Goal: Task Accomplishment & Management: Manage account settings

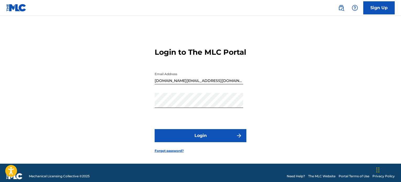
click at [227, 142] on button "Login" at bounding box center [201, 135] width 92 height 13
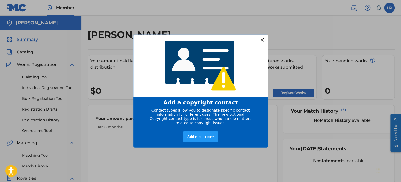
click at [261, 37] on div at bounding box center [262, 39] width 7 height 7
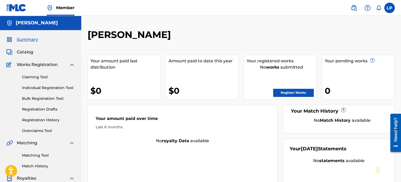
click at [293, 94] on link "Register Works" at bounding box center [293, 93] width 40 height 8
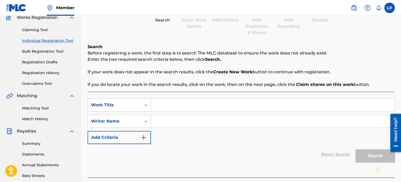
scroll to position [52, 0]
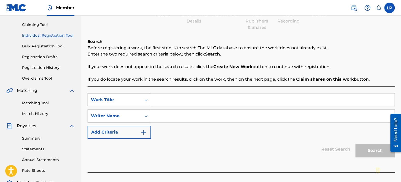
click at [137, 101] on div "Work Title" at bounding box center [114, 100] width 47 height 6
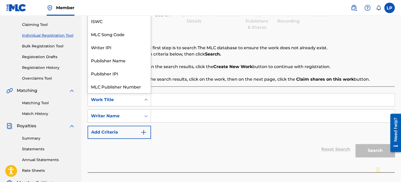
scroll to position [13, 0]
click at [184, 107] on div "SearchWithCriteriadc2ed82b-3ecb-4750-a017-3ae0d517fd84 7 results available. Use…" at bounding box center [241, 116] width 307 height 46
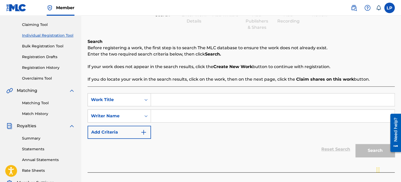
click at [183, 100] on input "Search Form" at bounding box center [273, 100] width 244 height 13
click at [47, 25] on link "Claiming Tool" at bounding box center [48, 25] width 53 height 6
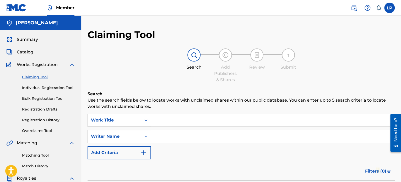
click at [356, 6] on img at bounding box center [354, 8] width 6 height 6
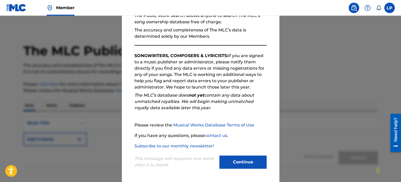
scroll to position [58, 0]
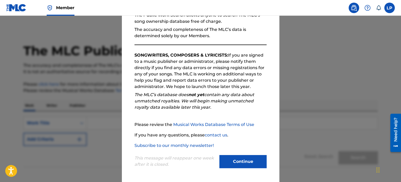
click at [246, 163] on button "Continue" at bounding box center [242, 161] width 47 height 13
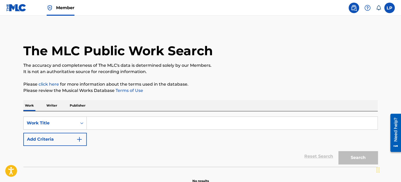
click at [351, 8] on img at bounding box center [354, 8] width 6 height 6
click at [158, 121] on input "Search Form" at bounding box center [232, 123] width 291 height 13
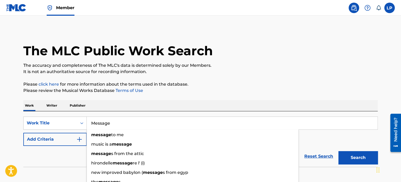
type input "Message"
click at [189, 101] on div "Work Writer Publisher" at bounding box center [200, 105] width 354 height 11
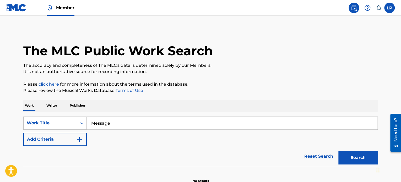
click at [57, 141] on button "Add Criteria" at bounding box center [54, 139] width 63 height 13
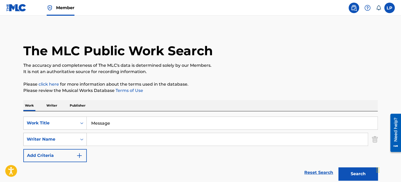
click at [73, 137] on div "Writer Name" at bounding box center [50, 139] width 47 height 6
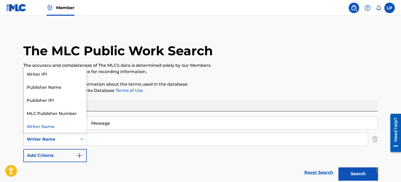
click at [107, 137] on input "Search Form" at bounding box center [227, 139] width 281 height 13
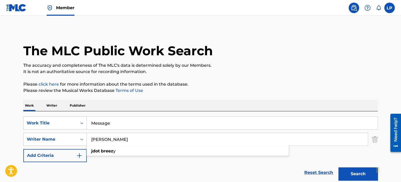
type input "Jdot Breezy"
click at [339, 168] on button "Search" at bounding box center [358, 174] width 39 height 13
click at [354, 174] on button "Search" at bounding box center [358, 174] width 39 height 13
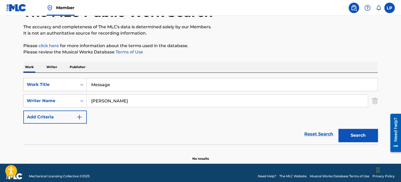
scroll to position [45, 0]
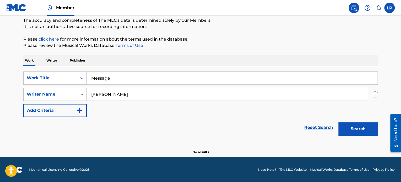
click at [368, 131] on button "Search" at bounding box center [358, 128] width 39 height 13
click at [134, 80] on input "Message" at bounding box center [232, 78] width 291 height 13
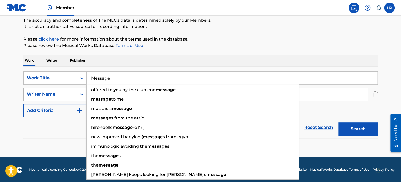
click at [72, 90] on div "Writer Name" at bounding box center [50, 94] width 53 height 10
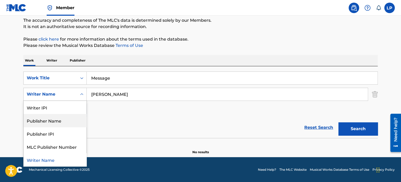
click at [68, 120] on div "Publisher Name" at bounding box center [55, 120] width 63 height 13
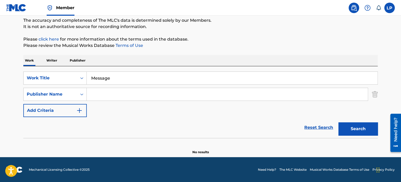
click at [358, 128] on button "Search" at bounding box center [358, 128] width 39 height 13
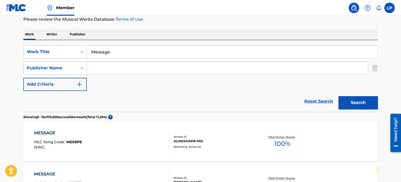
scroll to position [0, 0]
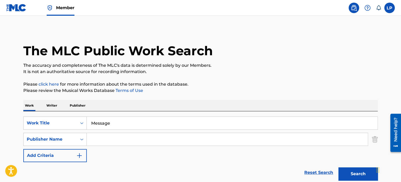
click at [126, 140] on input "Search Form" at bounding box center [227, 139] width 281 height 13
type input "Jacory Rivers"
click at [339, 168] on button "Search" at bounding box center [358, 174] width 39 height 13
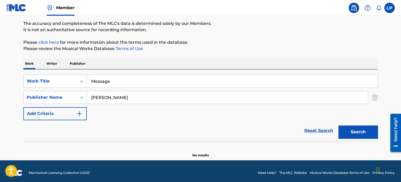
scroll to position [45, 0]
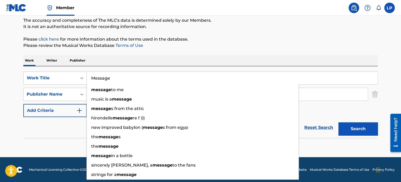
drag, startPoint x: 128, startPoint y: 73, endPoint x: 90, endPoint y: 76, distance: 37.6
click at [90, 76] on input "Message" at bounding box center [232, 78] width 291 height 13
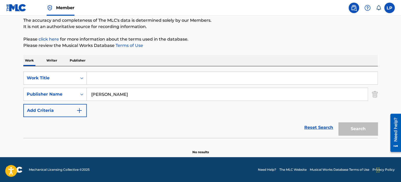
click at [105, 95] on input "Jacory Rivers" at bounding box center [227, 94] width 281 height 13
click at [103, 95] on input "Jacory Rivers" at bounding box center [227, 94] width 281 height 13
type input "Jacorey Rivers"
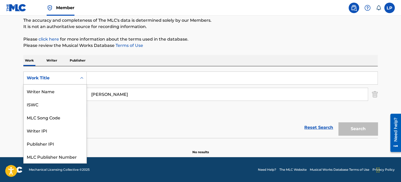
click at [84, 79] on icon "Search Form" at bounding box center [81, 78] width 5 height 5
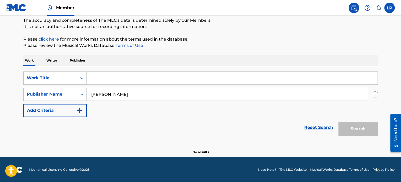
click at [135, 122] on div "Reset Search Search" at bounding box center [200, 127] width 354 height 21
drag, startPoint x: 144, startPoint y: 96, endPoint x: 75, endPoint y: 95, distance: 69.0
click at [75, 95] on div "SearchWithCriteria4d571178-4f6f-458b-b9f4-7978a95a632d Publisher Name Jacorey R…" at bounding box center [200, 94] width 354 height 13
click at [97, 78] on input "Search Form" at bounding box center [232, 78] width 291 height 13
paste input "Jacorey Rivers"
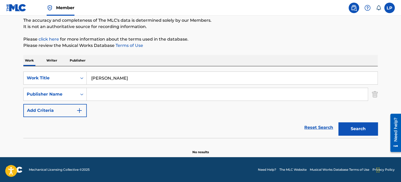
type input "Jacorey Rivers"
click at [373, 96] on img "Search Form" at bounding box center [375, 94] width 6 height 13
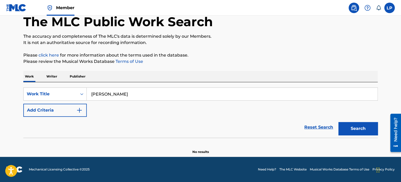
scroll to position [29, 0]
click at [61, 94] on div "Work Title" at bounding box center [50, 94] width 47 height 6
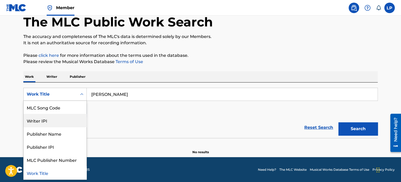
scroll to position [0, 0]
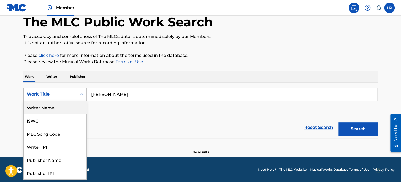
click at [61, 109] on div "Writer Name" at bounding box center [55, 107] width 63 height 13
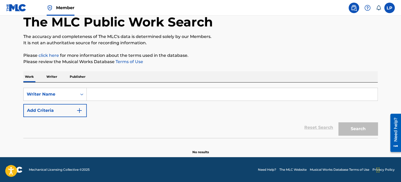
click at [169, 93] on input "Search Form" at bounding box center [232, 94] width 291 height 13
paste input "Jacorey Rivers"
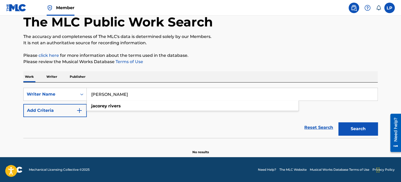
type input "Jacorey Rivers"
click at [363, 133] on button "Search" at bounding box center [358, 128] width 39 height 13
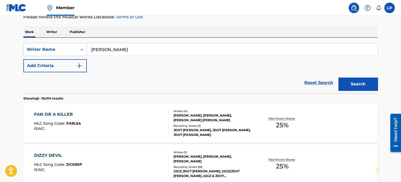
scroll to position [81, 0]
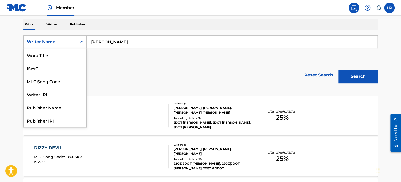
click at [73, 43] on div "Writer Name" at bounding box center [50, 42] width 47 height 6
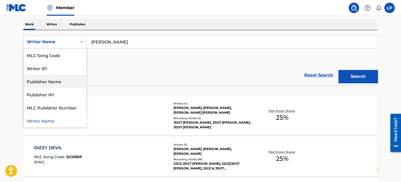
scroll to position [0, 0]
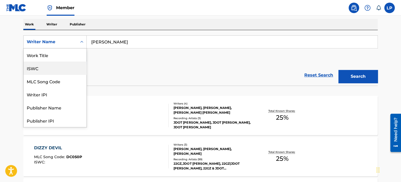
click at [96, 68] on div "Reset Search Search" at bounding box center [200, 75] width 354 height 21
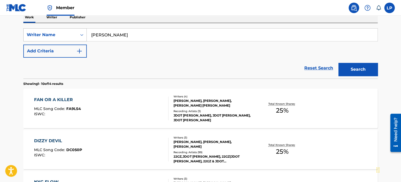
scroll to position [55, 0]
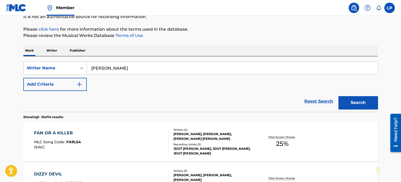
click at [69, 84] on button "Add Criteria" at bounding box center [54, 84] width 63 height 13
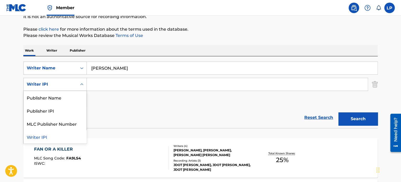
click at [70, 86] on div "Writer IPI" at bounding box center [50, 84] width 47 height 6
click at [104, 96] on div "SearchWithCriteriac5c15b71-092e-4613-b41c-bd704bb7095e Writer Name Jacorey Rive…" at bounding box center [200, 85] width 354 height 46
click at [77, 84] on div "Writer IPI" at bounding box center [50, 84] width 53 height 10
drag, startPoint x: 112, startPoint y: 114, endPoint x: 99, endPoint y: 109, distance: 13.7
click at [112, 114] on div "Reset Search Search" at bounding box center [200, 117] width 354 height 21
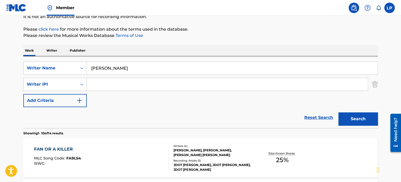
click at [373, 85] on img "Search Form" at bounding box center [375, 84] width 6 height 13
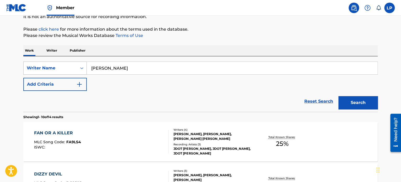
click at [75, 62] on div "Writer Name" at bounding box center [54, 68] width 63 height 13
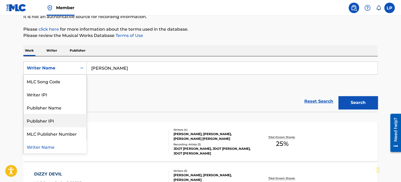
scroll to position [0, 0]
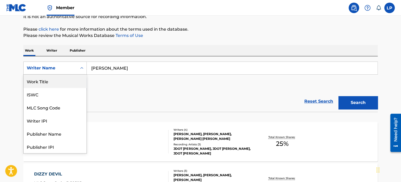
click at [51, 85] on div "Work Title" at bounding box center [55, 81] width 63 height 13
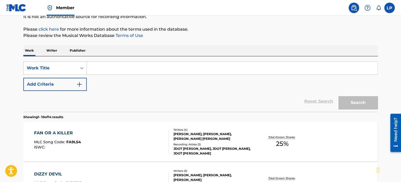
click at [59, 81] on button "Add Criteria" at bounding box center [54, 84] width 63 height 13
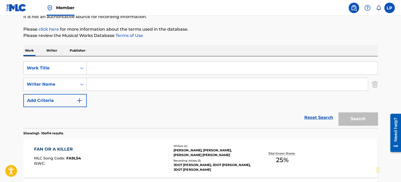
click at [100, 85] on input "Search Form" at bounding box center [227, 84] width 281 height 13
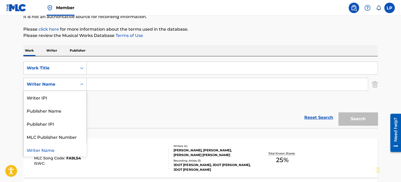
click at [78, 82] on div "Search Form" at bounding box center [81, 84] width 9 height 9
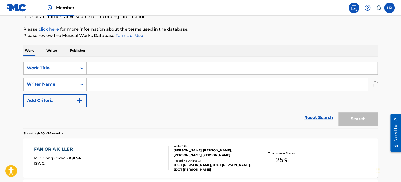
click at [89, 86] on input "Search Form" at bounding box center [227, 84] width 281 height 13
paste input "Jacorey Rivers"
type input "Jacorey Rivers"
click at [103, 69] on input "Search Form" at bounding box center [232, 68] width 291 height 13
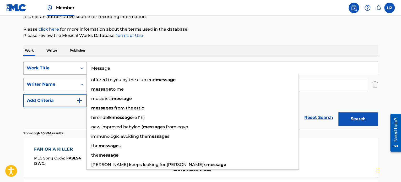
type input "Message"
click at [339, 112] on button "Search" at bounding box center [358, 118] width 39 height 13
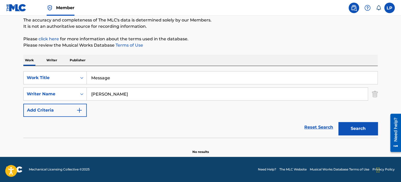
scroll to position [45, 0]
click at [131, 93] on input "Jacorey Rivers" at bounding box center [227, 94] width 281 height 13
click at [111, 115] on div "SearchWithCriteria97df9d93-6267-486c-ab56-bcf717d2767e Work Title Message Searc…" at bounding box center [200, 95] width 354 height 46
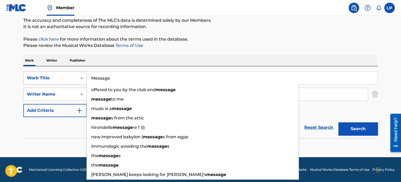
drag, startPoint x: 114, startPoint y: 78, endPoint x: 83, endPoint y: 77, distance: 30.9
click at [83, 77] on div "SearchWithCriteria97df9d93-6267-486c-ab56-bcf717d2767e Work Title Message offer…" at bounding box center [200, 78] width 354 height 13
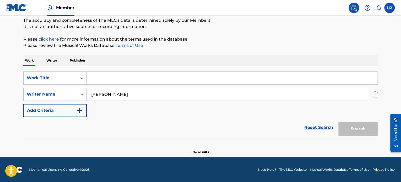
drag, startPoint x: 164, startPoint y: 97, endPoint x: 213, endPoint y: 95, distance: 49.1
click at [165, 97] on input "Jacorey Rivers" at bounding box center [227, 94] width 281 height 13
click at [370, 94] on div "SearchWithCriteria7c3a11c5-d314-4ba4-8ca7-50b335e2113f Writer Name Jacorey Rive…" at bounding box center [200, 94] width 354 height 13
click at [374, 93] on img "Search Form" at bounding box center [375, 94] width 6 height 13
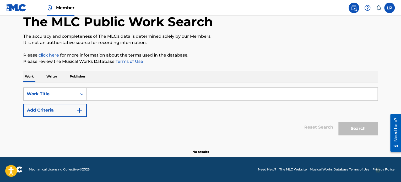
scroll to position [29, 0]
click at [130, 93] on input "Search Form" at bounding box center [232, 94] width 291 height 13
paste input "Jacorey Rivers"
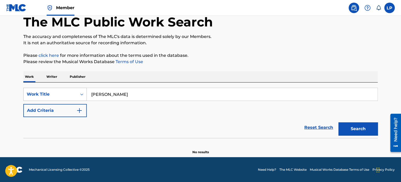
type input "Jacorey Rivers"
click at [71, 95] on div "Work Title" at bounding box center [50, 94] width 47 height 6
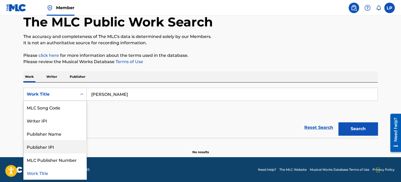
scroll to position [0, 0]
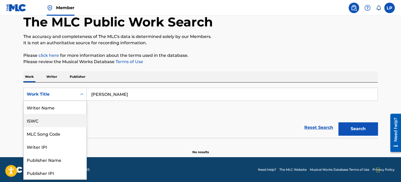
click at [56, 109] on div "Writer Name" at bounding box center [55, 107] width 63 height 13
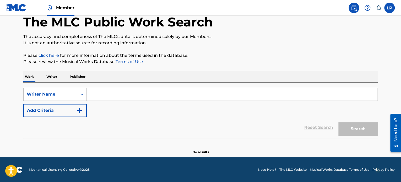
click at [121, 85] on div "SearchWithCriteria667e13ee-fd59-49b1-a032-2e465fb9d7aa Writer Name Add Criteria…" at bounding box center [200, 111] width 354 height 56
click at [124, 93] on input "Search Form" at bounding box center [232, 94] width 291 height 13
paste input "Jacorey Rivers"
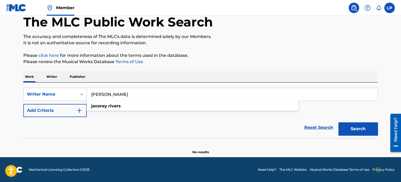
type input "Jacorey Rivers"
click at [360, 133] on button "Search" at bounding box center [358, 128] width 39 height 13
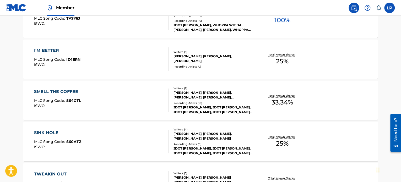
scroll to position [459, 0]
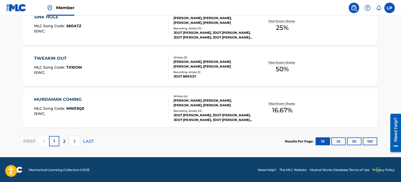
click at [73, 138] on img at bounding box center [75, 141] width 6 height 6
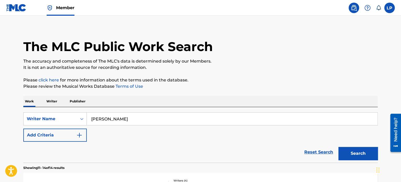
scroll to position [3, 0]
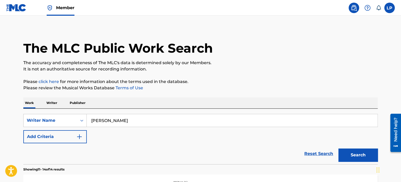
click at [56, 106] on p "Writer" at bounding box center [52, 103] width 14 height 11
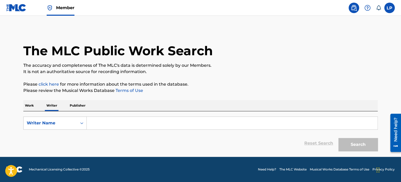
click at [35, 104] on p "Work" at bounding box center [29, 105] width 12 height 11
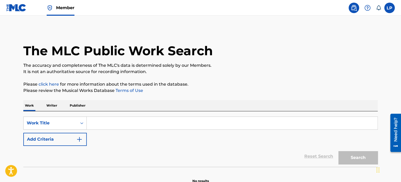
click at [97, 126] on input "Search Form" at bounding box center [232, 123] width 291 height 13
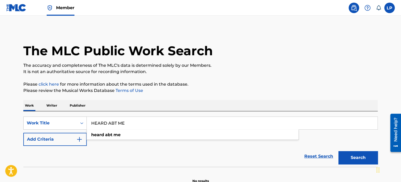
click at [339, 151] on button "Search" at bounding box center [358, 157] width 39 height 13
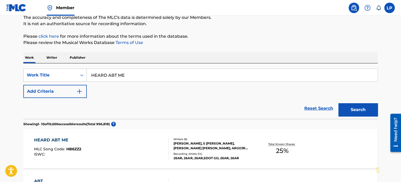
scroll to position [46, 0]
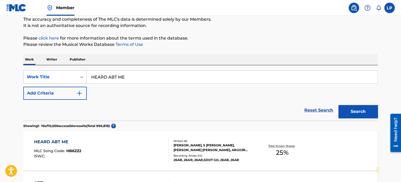
drag, startPoint x: 143, startPoint y: 82, endPoint x: 78, endPoint y: 63, distance: 67.8
click at [339, 105] on button "Search" at bounding box center [358, 111] width 39 height 13
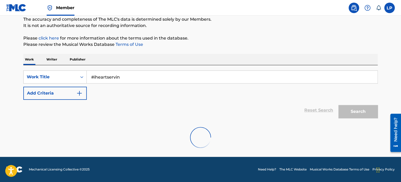
scroll to position [29, 0]
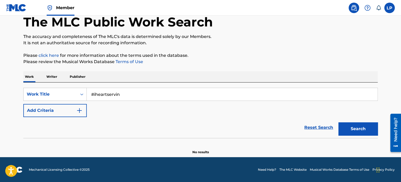
click at [93, 94] on input "#iheartservin" at bounding box center [232, 94] width 291 height 13
click at [339, 122] on button "Search" at bounding box center [358, 128] width 39 height 13
drag, startPoint x: 119, startPoint y: 95, endPoint x: 87, endPoint y: 95, distance: 32.0
click at [87, 95] on input "iheartservin" at bounding box center [232, 94] width 291 height 13
type input "#IHEARTSERVIN"
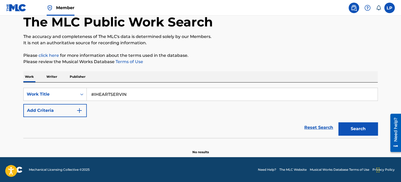
click at [339, 122] on button "Search" at bounding box center [358, 128] width 39 height 13
drag, startPoint x: 137, startPoint y: 92, endPoint x: 67, endPoint y: 81, distance: 71.4
click at [63, 81] on div "Work Writer Publisher SearchWithCriteriadc2ed82b-3ecb-4750-a017-3ae0d517fd84 Wo…" at bounding box center [200, 112] width 354 height 83
click at [339, 122] on button "Search" at bounding box center [358, 128] width 39 height 13
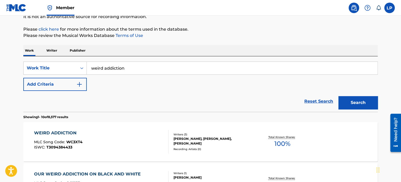
scroll to position [0, 0]
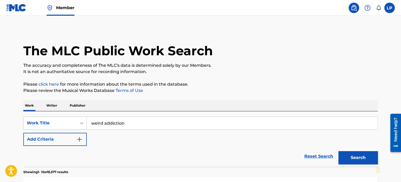
drag, startPoint x: 137, startPoint y: 121, endPoint x: 82, endPoint y: 112, distance: 55.8
click at [82, 112] on div "SearchWithCriteriadc2ed82b-3ecb-4750-a017-3ae0d517fd84 Work Title weird addicti…" at bounding box center [200, 139] width 354 height 56
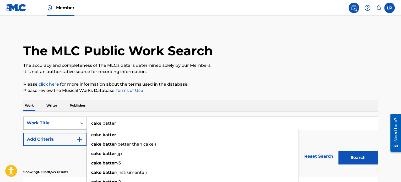
type input "cake batter"
click at [339, 151] on button "Search" at bounding box center [358, 157] width 39 height 13
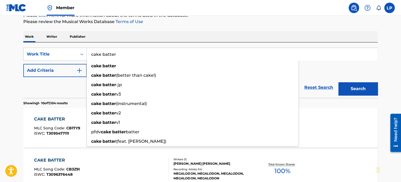
scroll to position [69, 0]
click at [60, 76] on button "Add Criteria" at bounding box center [54, 70] width 63 height 13
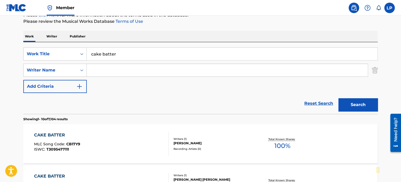
click at [141, 99] on div "Reset Search Search" at bounding box center [200, 103] width 354 height 21
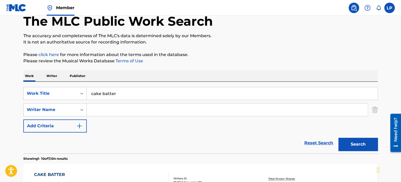
scroll to position [0, 0]
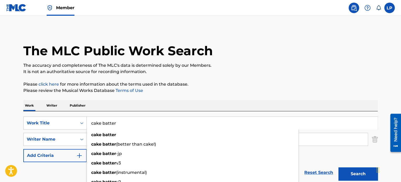
drag, startPoint x: 126, startPoint y: 123, endPoint x: 84, endPoint y: 112, distance: 43.4
click at [84, 112] on div "SearchWithCriteriadc2ed82b-3ecb-4750-a017-3ae0d517fd84 Work Title cake batter c…" at bounding box center [200, 147] width 354 height 72
click at [106, 109] on div "Work Writer Publisher" at bounding box center [200, 105] width 354 height 11
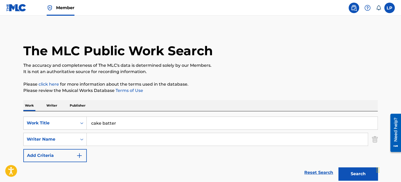
click at [100, 139] on input "Search Form" at bounding box center [227, 139] width 281 height 13
type input "mel"
click at [339, 168] on button "Search" at bounding box center [358, 174] width 39 height 13
drag, startPoint x: 112, startPoint y: 138, endPoint x: 55, endPoint y: 125, distance: 58.0
click at [55, 125] on div "SearchWithCriteriadc2ed82b-3ecb-4750-a017-3ae0d517fd84 Work Title cake batter S…" at bounding box center [200, 140] width 354 height 46
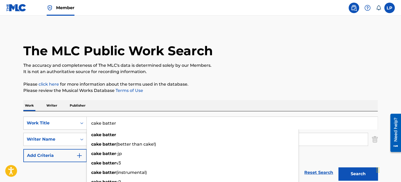
drag, startPoint x: 126, startPoint y: 121, endPoint x: 65, endPoint y: 112, distance: 61.4
click at [65, 112] on div "SearchWithCriteriadc2ed82b-3ecb-4750-a017-3ae0d517fd84 Work Title cake batter c…" at bounding box center [200, 147] width 354 height 72
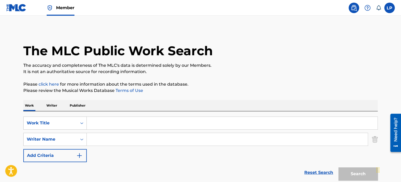
click at [93, 139] on input "Search Form" at bounding box center [227, 139] width 281 height 13
type input "holottacheese"
click at [101, 125] on input "Search Form" at bounding box center [232, 123] width 291 height 13
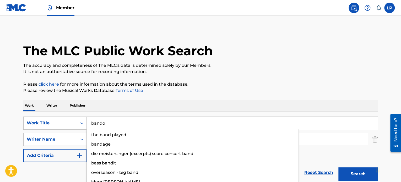
click at [339, 168] on button "Search" at bounding box center [358, 174] width 39 height 13
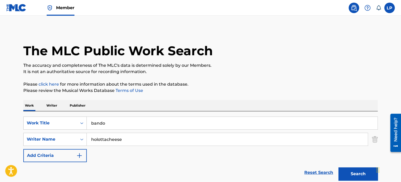
click at [189, 77] on div "The MLC Public Work Search The accuracy and completeness of The MLC's data is d…" at bounding box center [200, 114] width 367 height 171
drag, startPoint x: 121, startPoint y: 123, endPoint x: 54, endPoint y: 104, distance: 68.8
click at [54, 104] on div "Work Writer Publisher SearchWithCriteriadc2ed82b-3ecb-4750-a017-3ae0d517fd84 Wo…" at bounding box center [200, 150] width 354 height 100
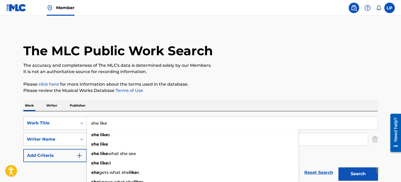
type input "she like"
click at [125, 95] on div "The MLC Public Work Search The accuracy and completeness of The MLC's data is d…" at bounding box center [200, 114] width 367 height 171
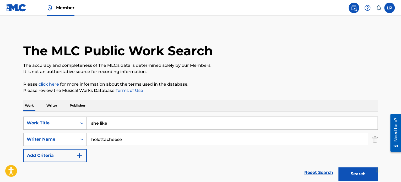
drag, startPoint x: 129, startPoint y: 138, endPoint x: 44, endPoint y: 114, distance: 88.5
click at [44, 114] on div "SearchWithCriteriadc2ed82b-3ecb-4750-a017-3ae0d517fd84 Work Title she like Sear…" at bounding box center [200, 147] width 354 height 72
click at [377, 139] on img "Search Form" at bounding box center [375, 139] width 6 height 13
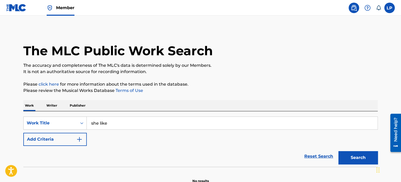
click at [361, 160] on button "Search" at bounding box center [358, 157] width 39 height 13
click at [196, 121] on input "she like" at bounding box center [232, 123] width 291 height 13
click at [339, 151] on button "Search" at bounding box center [358, 157] width 39 height 13
drag, startPoint x: 146, startPoint y: 122, endPoint x: 51, endPoint y: 96, distance: 98.0
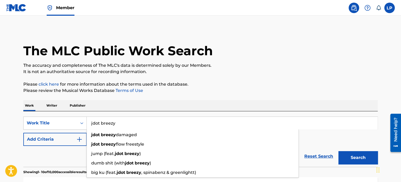
click at [339, 151] on button "Search" at bounding box center [358, 157] width 39 height 13
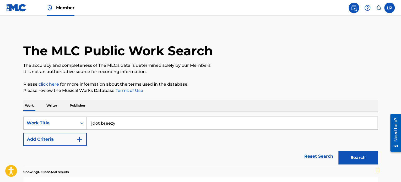
click at [91, 124] on input "jdot breezy" at bounding box center [232, 123] width 291 height 13
click at [339, 151] on button "Search" at bounding box center [358, 157] width 39 height 13
drag, startPoint x: 141, startPoint y: 121, endPoint x: 111, endPoint y: 123, distance: 30.2
click at [111, 123] on input "message jdot breezy" at bounding box center [232, 123] width 291 height 13
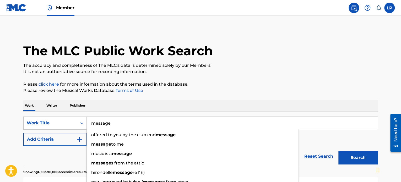
type input "message"
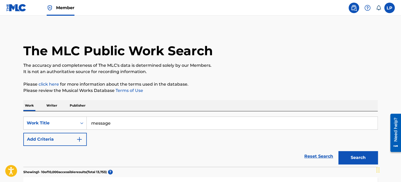
click at [61, 136] on button "Add Criteria" at bounding box center [54, 139] width 63 height 13
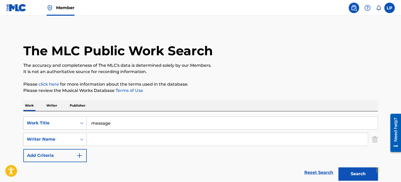
click at [98, 138] on input "Search Form" at bounding box center [227, 139] width 281 height 13
type input "jacourey rivers"
click at [339, 168] on button "Search" at bounding box center [358, 174] width 39 height 13
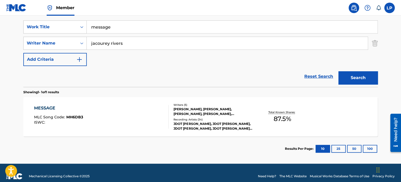
scroll to position [96, 0]
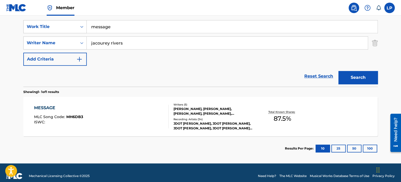
click at [54, 107] on div "MESSAGE" at bounding box center [58, 108] width 49 height 6
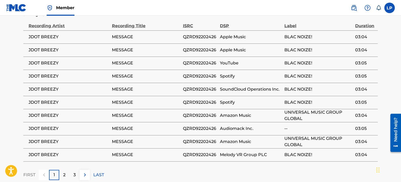
scroll to position [508, 0]
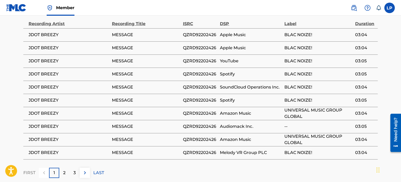
click at [84, 170] on img at bounding box center [85, 173] width 6 height 6
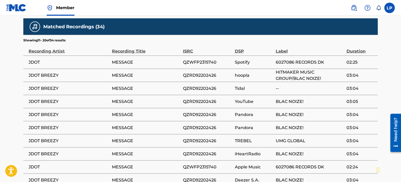
scroll to position [481, 0]
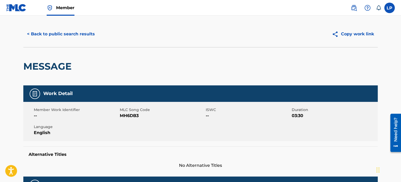
scroll to position [0, 0]
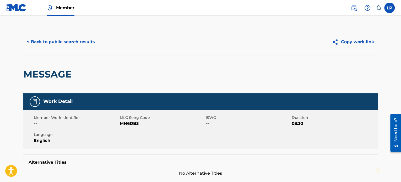
click at [83, 42] on button "< Back to public search results" at bounding box center [60, 41] width 75 height 13
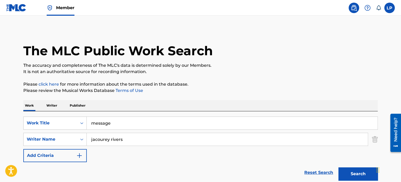
click at [349, 9] on link at bounding box center [354, 8] width 10 height 10
click at [355, 5] on img at bounding box center [354, 8] width 6 height 6
click at [60, 11] on link "Member" at bounding box center [61, 7] width 28 height 15
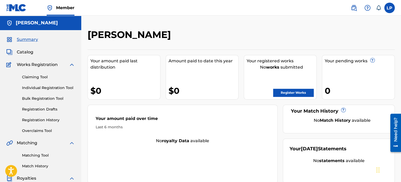
click at [291, 91] on link "Register Works" at bounding box center [293, 93] width 40 height 8
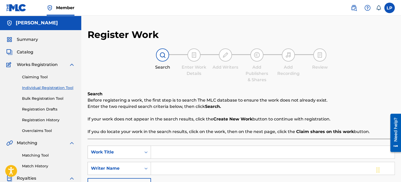
click at [43, 77] on link "Claiming Tool" at bounding box center [48, 77] width 53 height 6
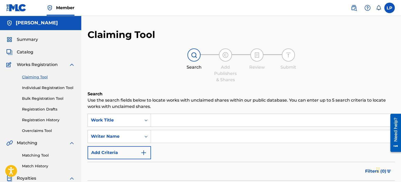
click at [172, 122] on input "Search Form" at bounding box center [273, 120] width 244 height 13
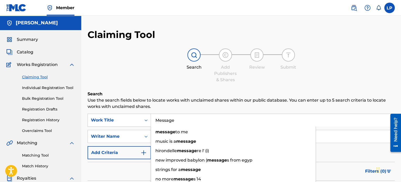
type input "Message"
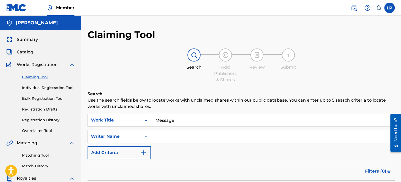
click at [189, 87] on div "Claiming Tool Search Add Publishers & Shares Review Submit Search Use the searc…" at bounding box center [241, 128] width 307 height 199
click at [177, 137] on input "Search Form" at bounding box center [273, 136] width 244 height 13
type input "Jacourey Rivers"
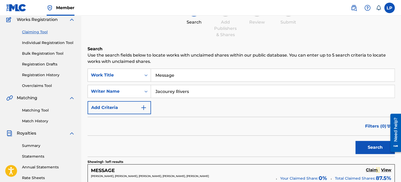
scroll to position [52, 0]
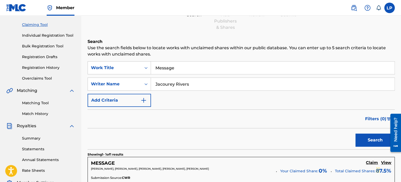
click at [373, 145] on button "Search" at bounding box center [375, 140] width 39 height 13
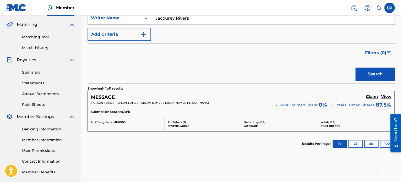
scroll to position [131, 0]
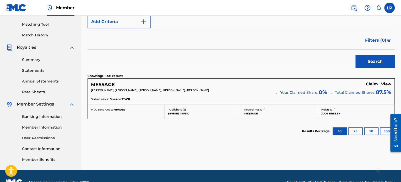
click at [376, 83] on h5 "Claim" at bounding box center [372, 84] width 12 height 5
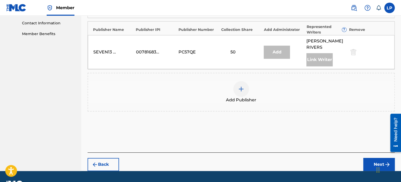
scroll to position [257, 0]
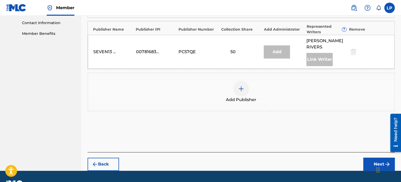
click at [244, 81] on div at bounding box center [241, 89] width 16 height 16
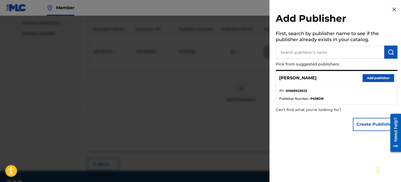
click at [367, 79] on button "Add publisher" at bounding box center [378, 78] width 31 height 8
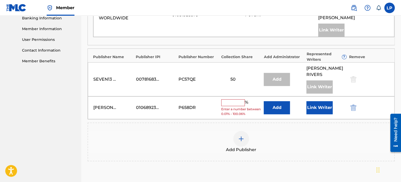
scroll to position [231, 0]
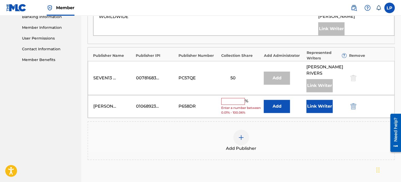
click at [233, 98] on input "text" at bounding box center [233, 101] width 24 height 7
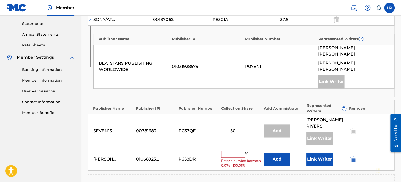
scroll to position [179, 0]
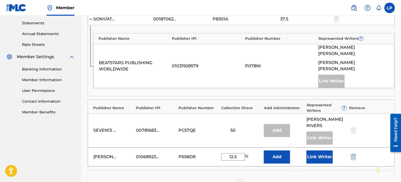
type input "12.5"
click at [254, 114] on div "SEVEN13 MUSIC 00781683898 PC57QE 50 Add JACOUREY RIVERS Link Writer" at bounding box center [241, 131] width 307 height 34
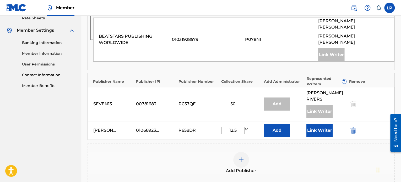
scroll to position [210, 0]
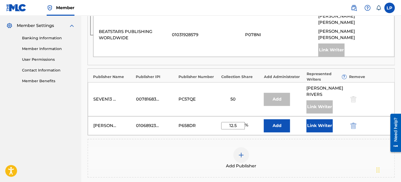
click at [284, 119] on button "Add" at bounding box center [277, 125] width 26 height 13
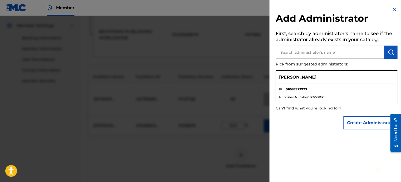
click at [318, 80] on div "Logan Piekielko" at bounding box center [336, 77] width 121 height 13
click at [390, 13] on h2 "Add Administrator" at bounding box center [337, 19] width 122 height 13
click at [392, 10] on img at bounding box center [394, 9] width 6 height 6
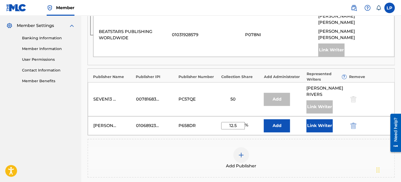
click at [316, 119] on button "Link Writer" at bounding box center [320, 125] width 26 height 13
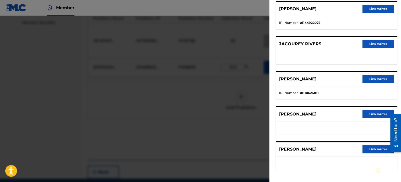
scroll to position [276, 0]
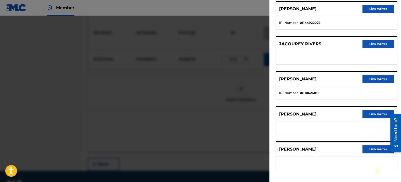
click at [372, 114] on button "Link writer" at bounding box center [378, 114] width 31 height 8
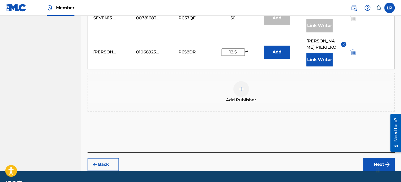
scroll to position [291, 0]
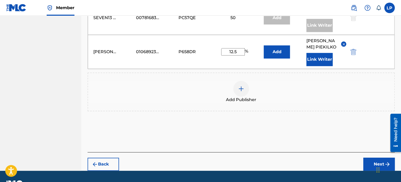
click at [110, 49] on div "Logan Piekielko" at bounding box center [105, 52] width 24 height 6
click at [379, 158] on button "Next" at bounding box center [378, 164] width 31 height 13
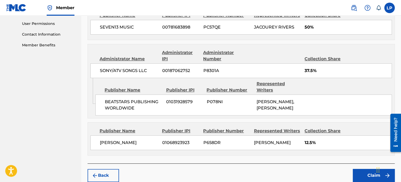
scroll to position [270, 0]
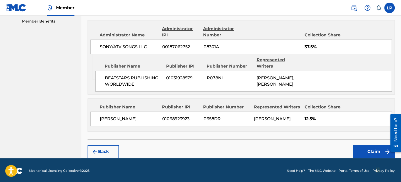
click at [364, 148] on button "Claim" at bounding box center [374, 151] width 42 height 13
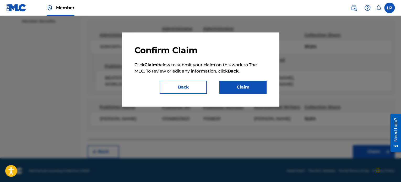
click at [244, 88] on button "Claim" at bounding box center [242, 87] width 47 height 13
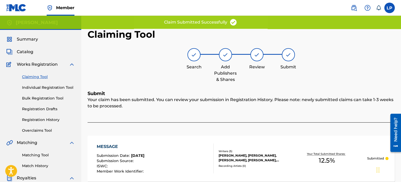
scroll to position [0, 0]
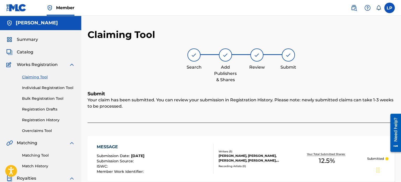
click at [357, 10] on img at bounding box center [354, 8] width 6 height 6
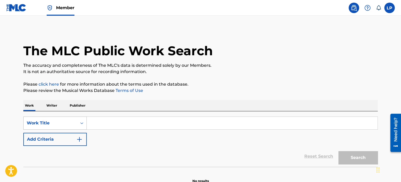
click at [82, 125] on div "SearchWithCriteriadc2ed82b-3ecb-4750-a017-3ae0d517fd84 Work Title" at bounding box center [200, 123] width 354 height 13
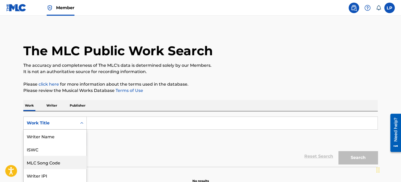
click at [69, 126] on div "8 results available. Use Up and Down to choose options, press Enter to select t…" at bounding box center [54, 123] width 63 height 13
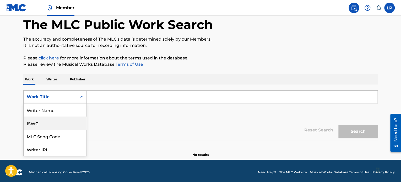
click at [66, 113] on div "Writer Name" at bounding box center [55, 110] width 63 height 13
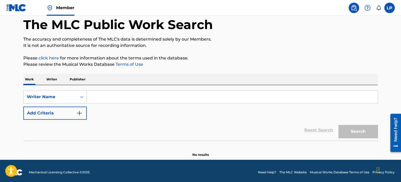
click at [103, 97] on input "Search Form" at bounding box center [232, 97] width 291 height 13
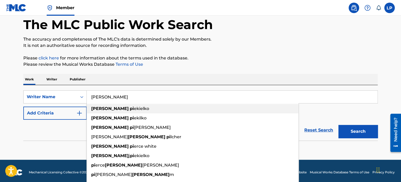
click at [134, 111] on span "ekielko" at bounding box center [141, 108] width 15 height 5
type input "logan piekielko"
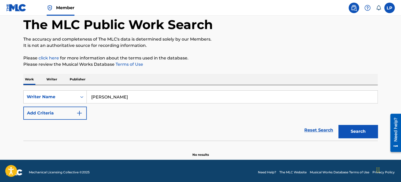
click at [358, 133] on button "Search" at bounding box center [358, 131] width 39 height 13
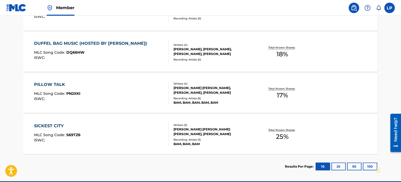
scroll to position [393, 0]
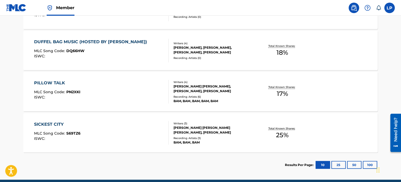
click at [51, 82] on div "PILLOW TALK" at bounding box center [57, 83] width 46 height 6
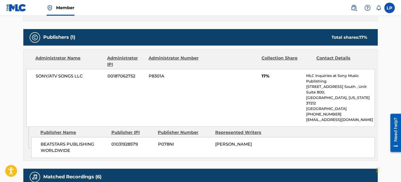
scroll to position [236, 0]
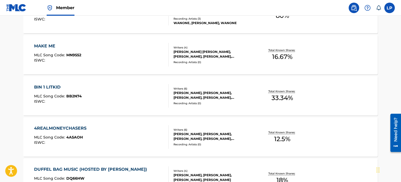
scroll to position [276, 0]
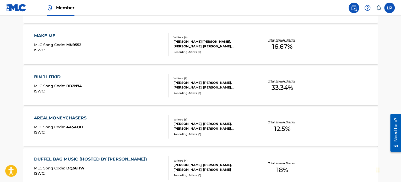
click at [235, 125] on div "JAVIER MANOSALVAS GUTIERREZ, LOGAN J PIEKIELKO, FERNANDO SEMPERE, DANIEL MONREA…" at bounding box center [213, 126] width 79 height 9
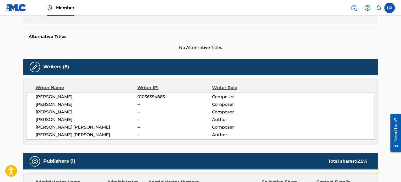
scroll to position [131, 0]
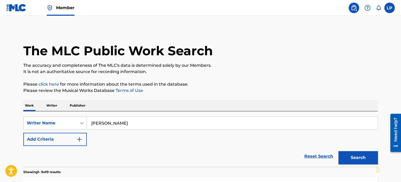
click at [143, 118] on input "logan piekielko" at bounding box center [232, 123] width 291 height 13
click at [118, 123] on input "logan piekielko" at bounding box center [232, 123] width 291 height 13
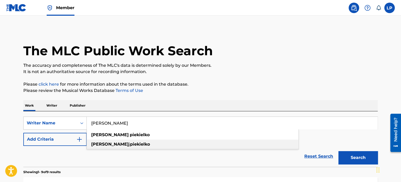
click at [130, 147] on strong "piekielko" at bounding box center [140, 144] width 20 height 5
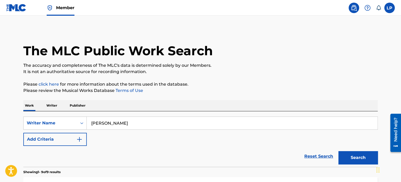
click at [369, 154] on button "Search" at bounding box center [358, 157] width 39 height 13
click at [113, 126] on input "logan j piekielko" at bounding box center [232, 123] width 291 height 13
click at [106, 124] on input "logan j piekielko" at bounding box center [232, 123] width 291 height 13
click at [118, 125] on input "logan piekielko" at bounding box center [232, 123] width 291 height 13
click at [339, 151] on button "Search" at bounding box center [358, 157] width 39 height 13
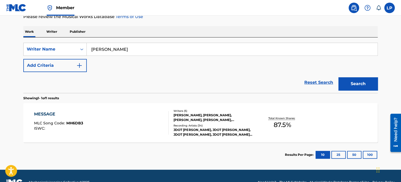
scroll to position [79, 0]
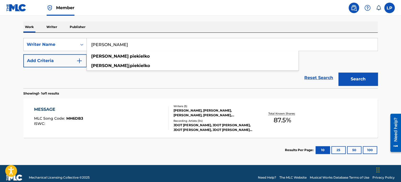
type input "logan piekielko"
click at [356, 81] on button "Search" at bounding box center [358, 79] width 39 height 13
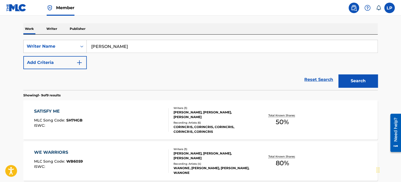
scroll to position [75, 0]
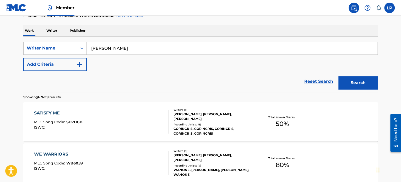
click at [54, 114] on div "SATISFY ME" at bounding box center [58, 113] width 49 height 6
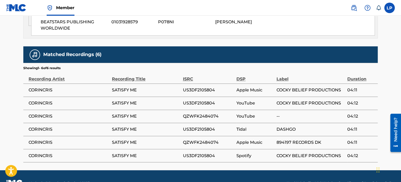
scroll to position [351, 0]
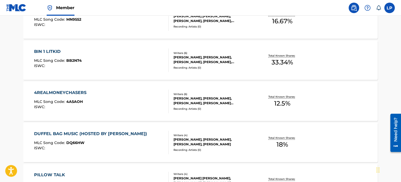
scroll to position [311, 0]
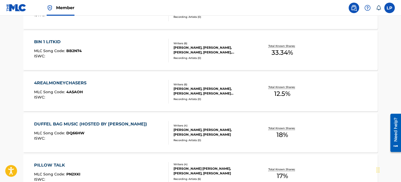
click at [70, 82] on div "4REALMONEYCHASERS" at bounding box center [61, 83] width 55 height 6
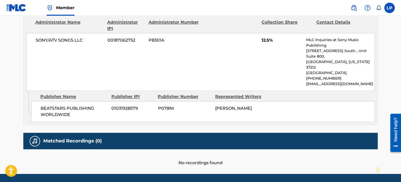
scroll to position [291, 0]
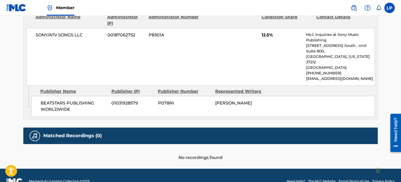
click at [82, 133] on h5 "Matched Recordings (0)" at bounding box center [72, 136] width 58 height 6
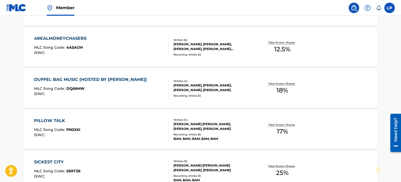
scroll to position [416, 0]
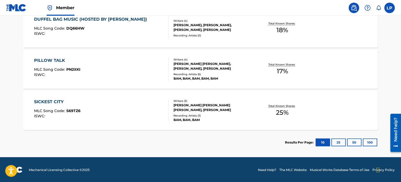
click at [55, 59] on div "PILLOW TALK" at bounding box center [57, 60] width 46 height 6
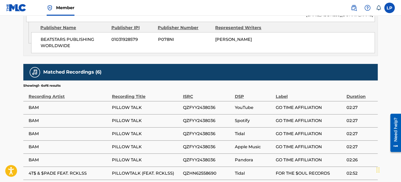
scroll to position [341, 0]
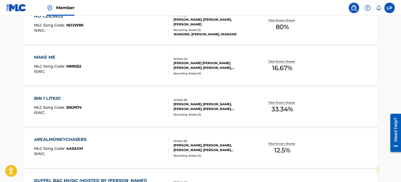
scroll to position [180, 0]
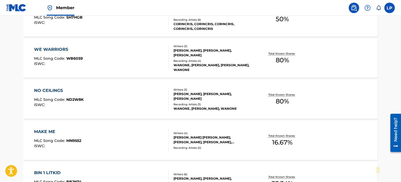
click at [399, 41] on main "The MLC Public Work Search The accuracy and completeness of The MLC's data is d…" at bounding box center [200, 114] width 401 height 557
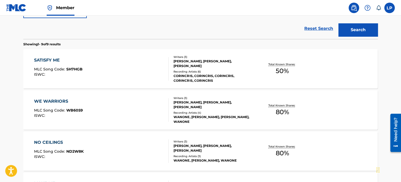
scroll to position [127, 0]
click at [45, 60] on div "SATISFY ME" at bounding box center [58, 61] width 49 height 6
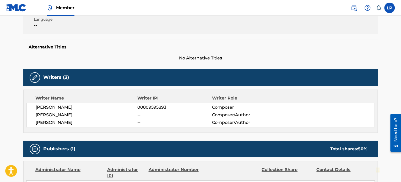
scroll to position [115, 0]
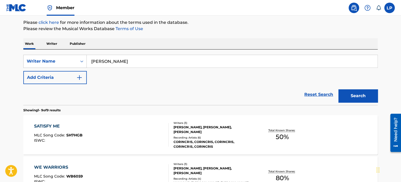
scroll to position [62, 0]
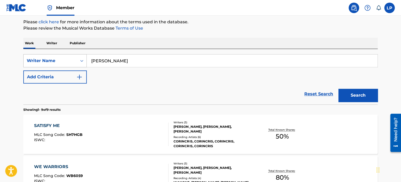
click at [58, 63] on div "Writer Name" at bounding box center [50, 61] width 47 height 6
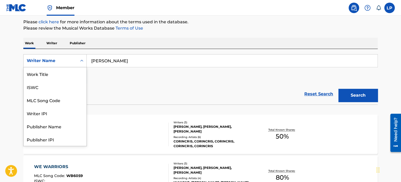
scroll to position [26, 0]
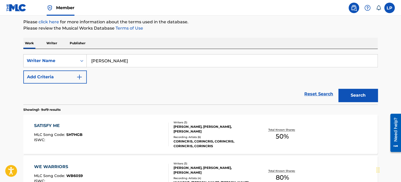
click at [132, 78] on div "SearchWithCriteriadd1ac2ef-e1d8-4f56-ab4f-f99372cfca30 Writer Name logan piekie…" at bounding box center [200, 68] width 354 height 29
click at [81, 134] on span "SH7HGB" at bounding box center [74, 134] width 16 height 5
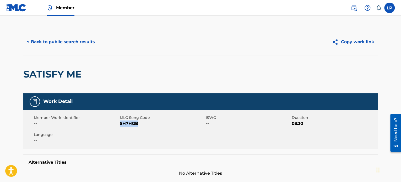
drag, startPoint x: 121, startPoint y: 124, endPoint x: 138, endPoint y: 126, distance: 17.9
click at [138, 126] on span "SH7HGB" at bounding box center [162, 124] width 85 height 6
copy span "SH7HGB"
click at [189, 53] on div "< Back to public search results Copy work link" at bounding box center [200, 42] width 354 height 26
click at [14, 10] on img at bounding box center [16, 8] width 20 height 8
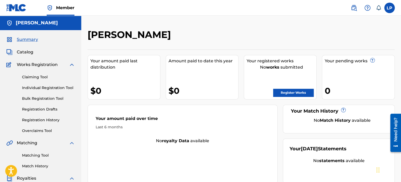
click at [39, 76] on link "Claiming Tool" at bounding box center [48, 77] width 53 height 6
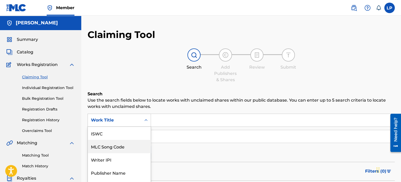
click at [144, 120] on div "7 results available. Use Up and Down to choose options, press Enter to select t…" at bounding box center [119, 120] width 63 height 13
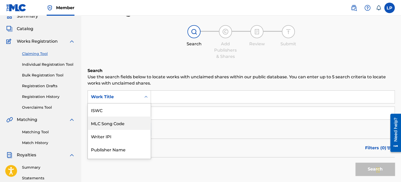
scroll to position [13, 0]
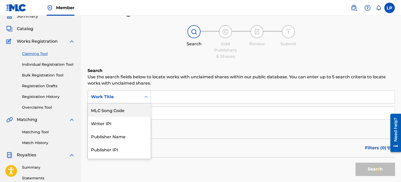
drag, startPoint x: 127, startPoint y: 108, endPoint x: 136, endPoint y: 104, distance: 9.7
click at [127, 108] on div "MLC Song Code" at bounding box center [119, 110] width 63 height 13
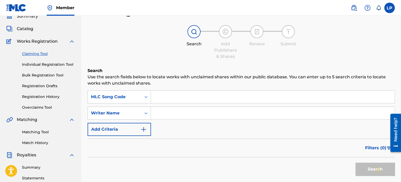
click at [158, 93] on input "Search Form" at bounding box center [273, 97] width 244 height 13
paste input "SH7HGB"
type input "SH7HGB"
click at [177, 115] on input "Search Form" at bounding box center [273, 113] width 244 height 13
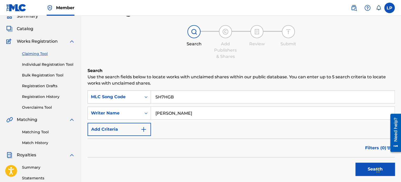
type input "Logan Piekielko"
click at [358, 163] on button "Search" at bounding box center [375, 169] width 39 height 13
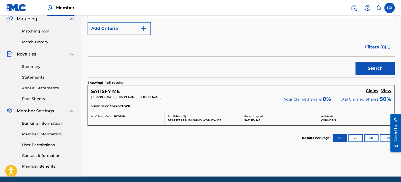
scroll to position [128, 0]
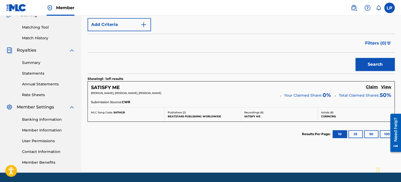
click at [371, 86] on h5 "Claim" at bounding box center [372, 87] width 12 height 5
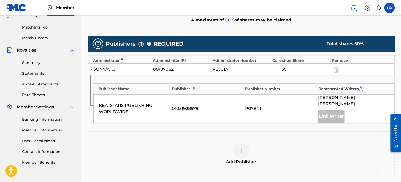
click at [241, 148] on img at bounding box center [241, 151] width 6 height 6
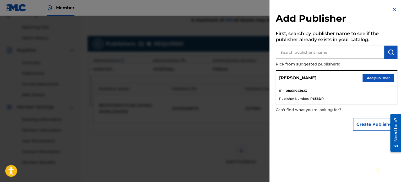
click at [368, 78] on button "Add publisher" at bounding box center [378, 78] width 31 height 8
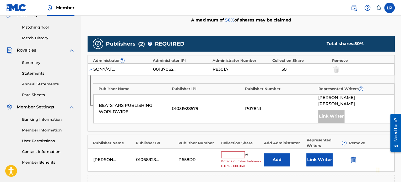
click at [239, 152] on input "text" at bounding box center [233, 155] width 24 height 7
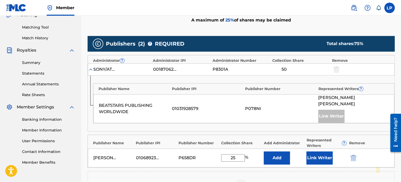
type input "25"
click at [310, 154] on button "Link Writer" at bounding box center [320, 158] width 26 height 13
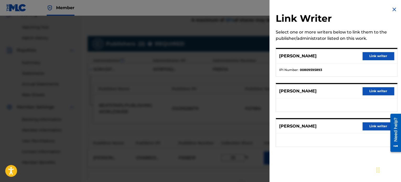
click at [371, 125] on button "Link writer" at bounding box center [378, 126] width 31 height 8
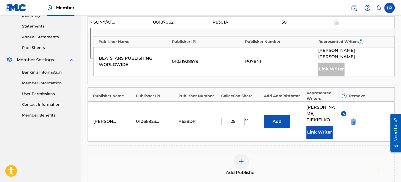
scroll to position [181, 0]
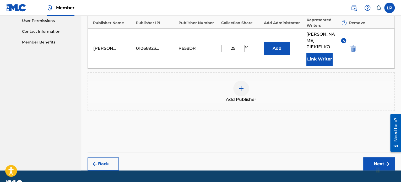
click at [376, 158] on button "Next" at bounding box center [378, 164] width 31 height 13
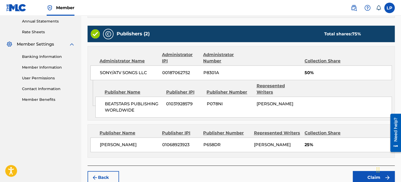
scroll to position [211, 0]
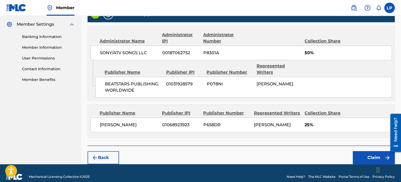
click at [372, 151] on button "Claim" at bounding box center [374, 157] width 42 height 13
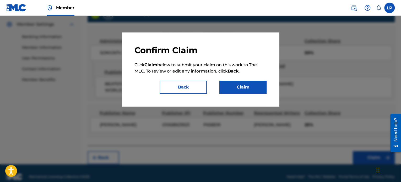
click at [241, 90] on button "Claim" at bounding box center [242, 87] width 47 height 13
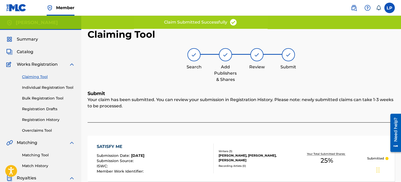
scroll to position [0, 0]
click at [31, 42] on span "Summary" at bounding box center [27, 39] width 21 height 6
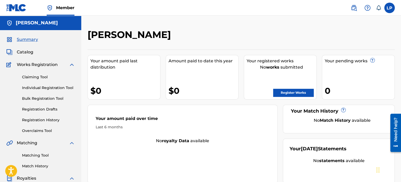
click at [26, 51] on span "Catalog" at bounding box center [25, 52] width 17 height 6
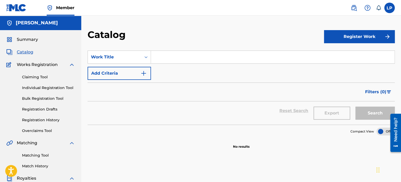
click at [44, 76] on link "Claiming Tool" at bounding box center [48, 77] width 53 height 6
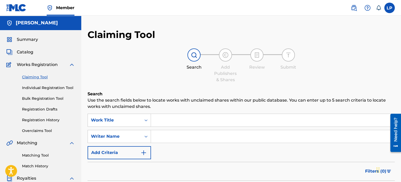
click at [164, 138] on input "Search Form" at bounding box center [273, 136] width 244 height 13
type input "Logan Piekielko"
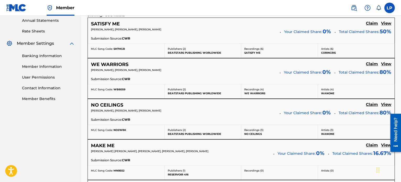
scroll to position [180, 0]
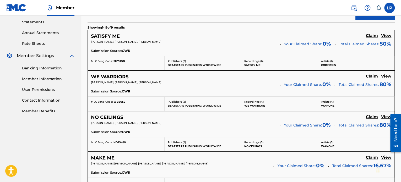
click at [108, 36] on h5 "SATISFY ME" at bounding box center [105, 36] width 29 height 6
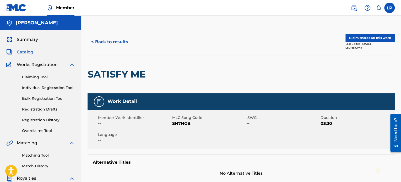
click at [369, 40] on button "Claim shares on this work" at bounding box center [370, 38] width 49 height 8
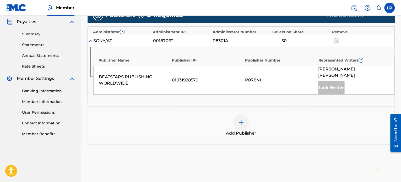
scroll to position [157, 0]
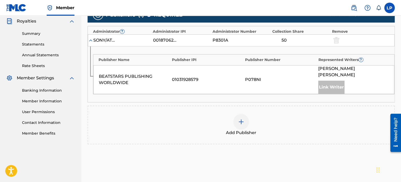
click at [244, 119] on img at bounding box center [241, 122] width 6 height 6
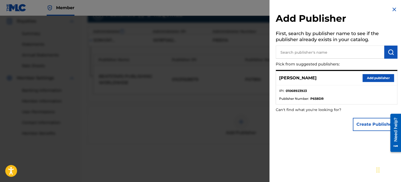
click at [365, 77] on button "Add publisher" at bounding box center [378, 78] width 31 height 8
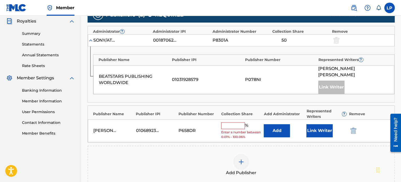
click at [239, 122] on input "text" at bounding box center [233, 125] width 24 height 7
type input "25"
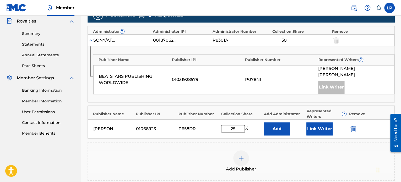
click at [311, 122] on button "Link Writer" at bounding box center [320, 128] width 26 height 13
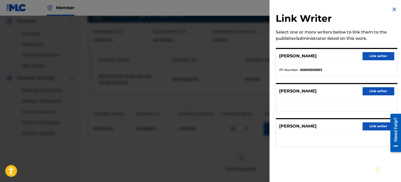
click at [372, 127] on button "Link writer" at bounding box center [378, 126] width 31 height 8
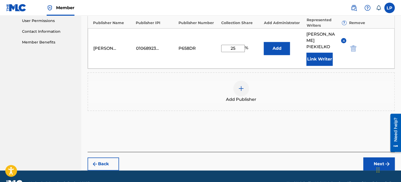
click at [368, 158] on button "Next" at bounding box center [378, 164] width 31 height 13
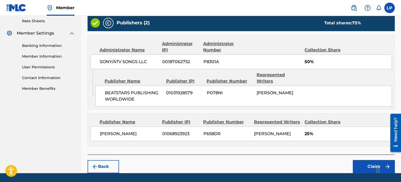
scroll to position [211, 0]
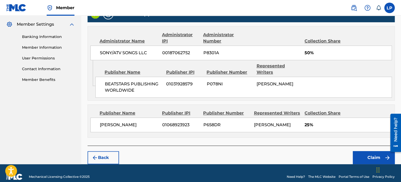
click at [357, 151] on button "Claim" at bounding box center [374, 157] width 42 height 13
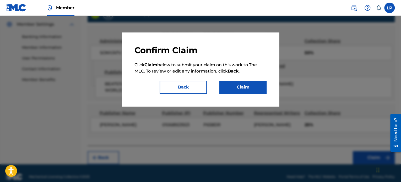
click at [238, 91] on button "Claim" at bounding box center [242, 87] width 47 height 13
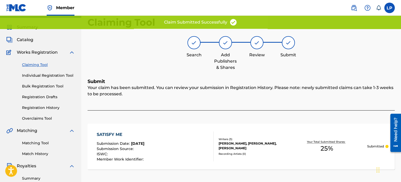
scroll to position [12, 0]
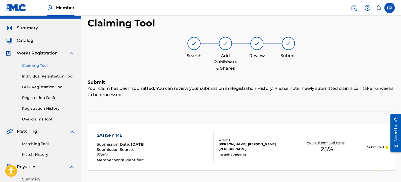
click at [35, 63] on link "Claiming Tool" at bounding box center [48, 66] width 53 height 6
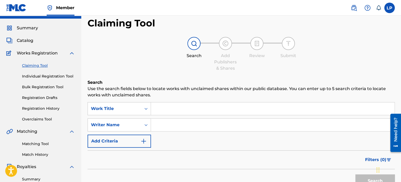
scroll to position [0, 0]
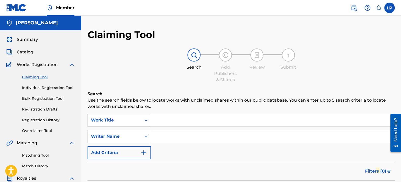
click at [41, 77] on link "Claiming Tool" at bounding box center [48, 77] width 53 height 6
click at [184, 140] on input "Search Form" at bounding box center [273, 136] width 244 height 13
type input "Logan Piekielko"
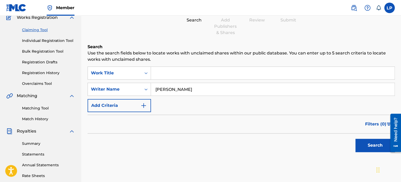
scroll to position [52, 0]
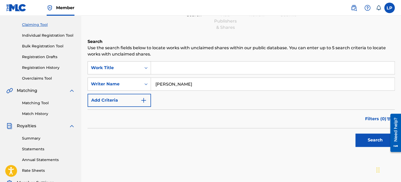
click at [372, 138] on button "Search" at bounding box center [375, 140] width 39 height 13
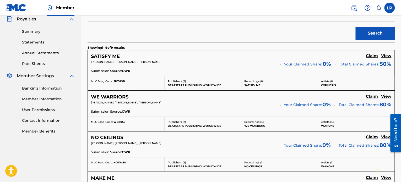
scroll to position [184, 0]
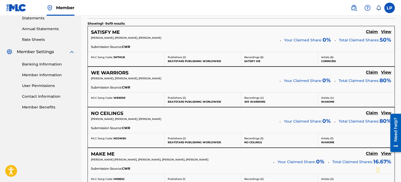
click at [116, 73] on h5 "WE WARRIORS" at bounding box center [109, 73] width 37 height 6
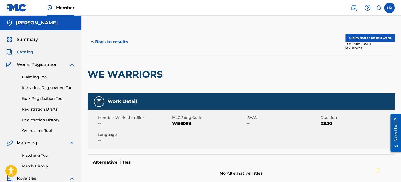
click at [357, 37] on button "Claim shares on this work" at bounding box center [370, 38] width 49 height 8
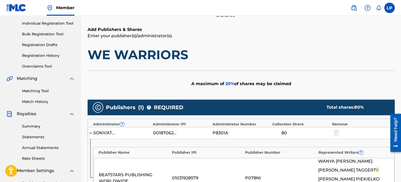
scroll to position [157, 0]
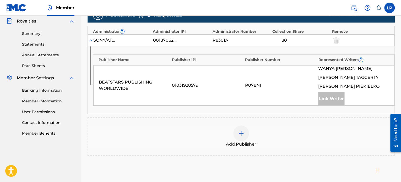
click at [237, 134] on div at bounding box center [241, 134] width 16 height 16
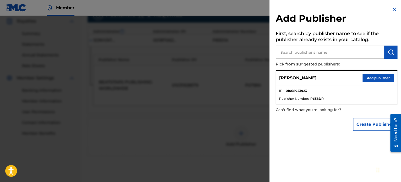
click at [377, 79] on button "Add publisher" at bounding box center [378, 78] width 31 height 8
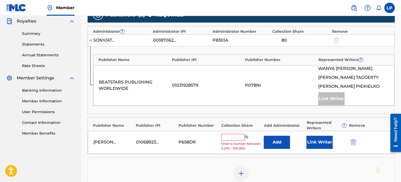
click at [237, 136] on input "text" at bounding box center [233, 137] width 24 height 7
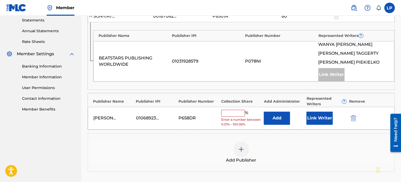
scroll to position [184, 0]
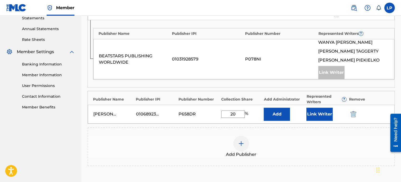
type input "20"
click at [324, 118] on button "Link Writer" at bounding box center [320, 114] width 26 height 13
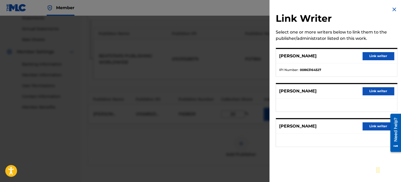
click at [372, 128] on button "Link writer" at bounding box center [378, 126] width 31 height 8
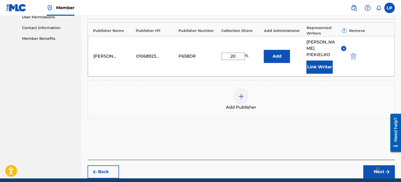
scroll to position [266, 0]
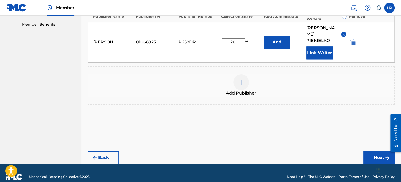
click at [374, 153] on button "Next" at bounding box center [378, 157] width 31 height 13
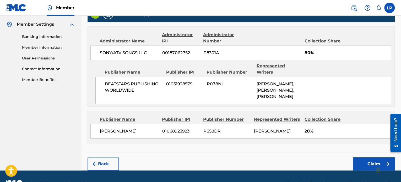
scroll to position [217, 0]
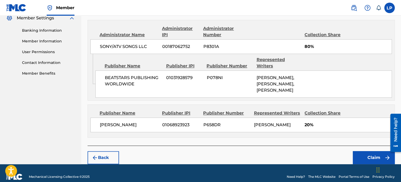
click at [362, 155] on button "Claim" at bounding box center [374, 157] width 42 height 13
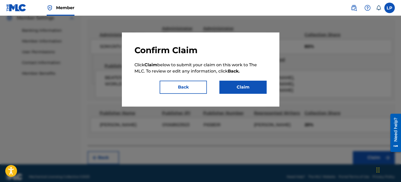
click at [223, 87] on button "Claim" at bounding box center [242, 87] width 47 height 13
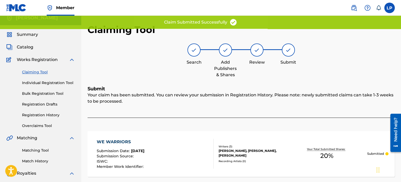
scroll to position [0, 0]
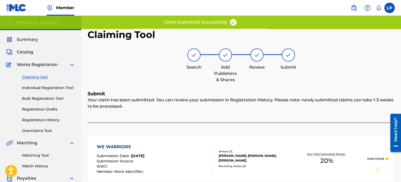
click at [34, 77] on link "Claiming Tool" at bounding box center [48, 77] width 53 height 6
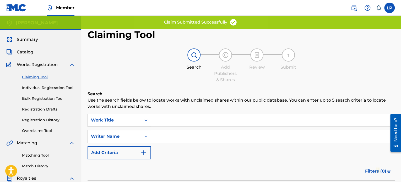
click at [172, 137] on input "Search Form" at bounding box center [273, 136] width 244 height 13
type input "Logan Piekielko"
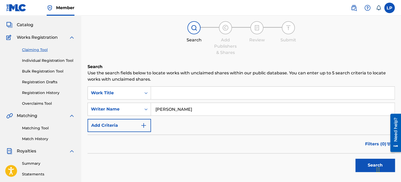
scroll to position [79, 0]
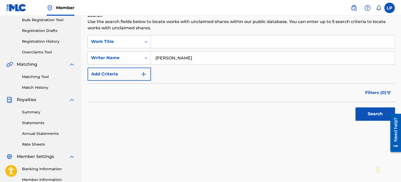
click at [361, 108] on button "Search" at bounding box center [375, 114] width 39 height 13
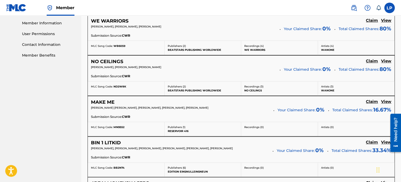
scroll to position [236, 0]
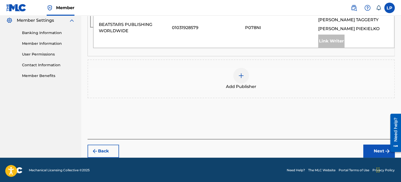
click at [245, 75] on div at bounding box center [241, 76] width 16 height 16
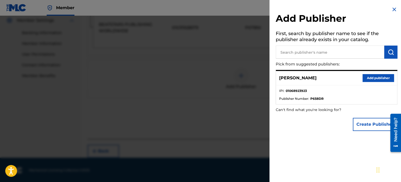
click at [362, 80] on div "Logan Piekielko Add publisher" at bounding box center [336, 78] width 121 height 14
click at [366, 77] on button "Add publisher" at bounding box center [378, 78] width 31 height 8
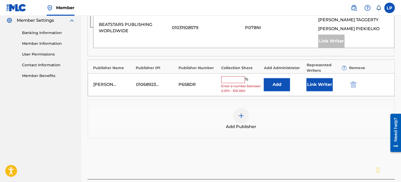
click at [228, 77] on input "text" at bounding box center [233, 79] width 24 height 7
type input "20"
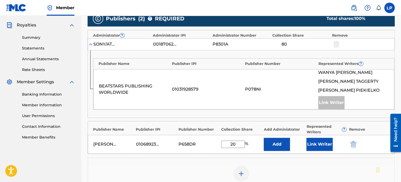
scroll to position [163, 0]
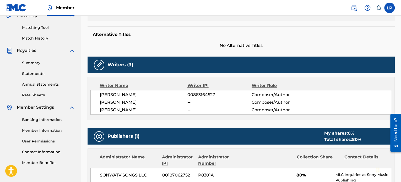
scroll to position [131, 0]
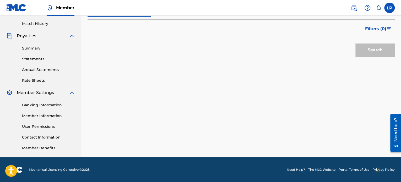
scroll to position [38, 0]
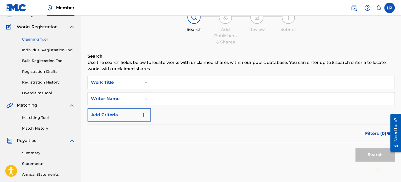
click at [159, 96] on input "Search Form" at bounding box center [273, 99] width 244 height 13
type input "Logan Piekielko"
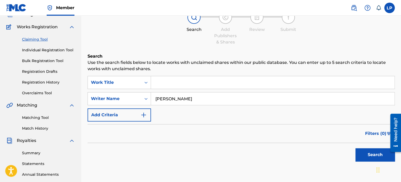
click at [368, 157] on button "Search" at bounding box center [375, 154] width 39 height 13
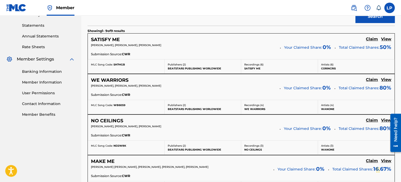
scroll to position [195, 0]
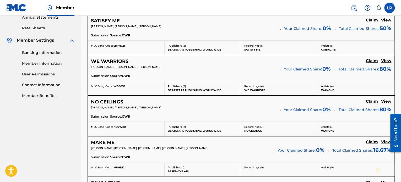
click at [369, 23] on h5 "Claim" at bounding box center [372, 20] width 12 height 5
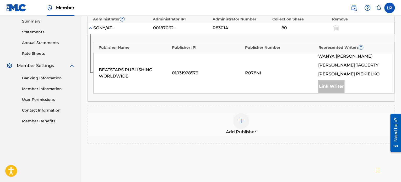
scroll to position [169, 0]
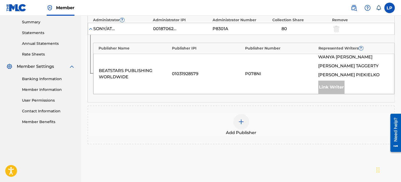
click at [243, 121] on img at bounding box center [241, 122] width 6 height 6
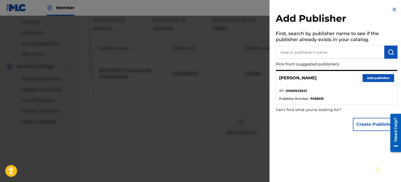
click at [367, 77] on button "Add publisher" at bounding box center [378, 78] width 31 height 8
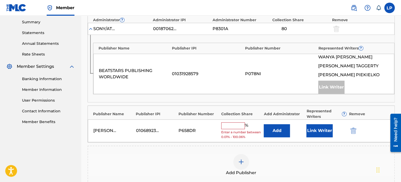
click at [233, 128] on input "text" at bounding box center [233, 125] width 24 height 7
type input "20"
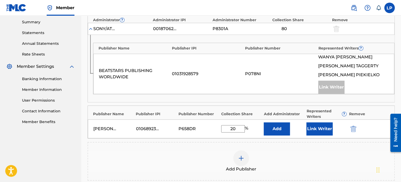
click at [330, 132] on button "Link Writer" at bounding box center [320, 128] width 26 height 13
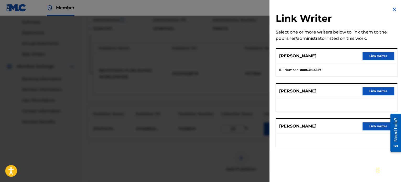
click at [373, 126] on button "Link writer" at bounding box center [378, 126] width 31 height 8
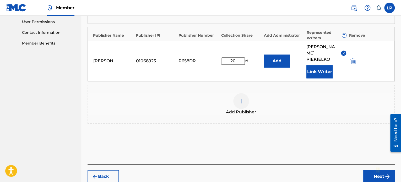
click at [368, 170] on button "Next" at bounding box center [378, 176] width 31 height 13
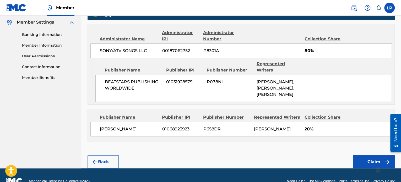
scroll to position [217, 0]
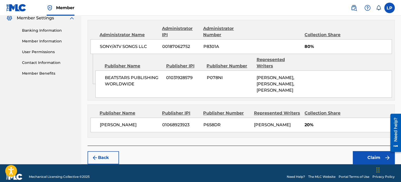
click at [363, 151] on button "Claim" at bounding box center [374, 157] width 42 height 13
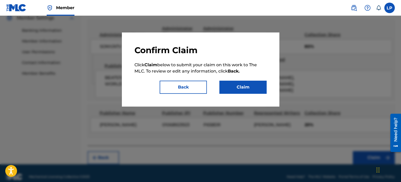
click at [229, 88] on button "Claim" at bounding box center [242, 87] width 47 height 13
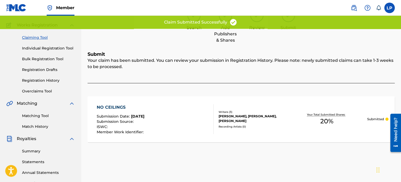
scroll to position [38, 0]
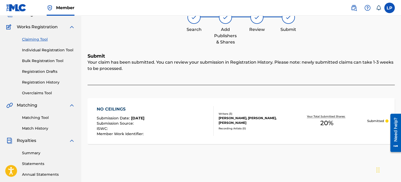
click at [53, 79] on div "Claiming Tool Individual Registration Tool Bulk Registration Tool Registration …" at bounding box center [40, 63] width 69 height 66
click at [52, 74] on div "Claiming Tool Individual Registration Tool Bulk Registration Tool Registration …" at bounding box center [40, 63] width 69 height 66
click at [52, 72] on link "Registration Drafts" at bounding box center [48, 72] width 53 height 6
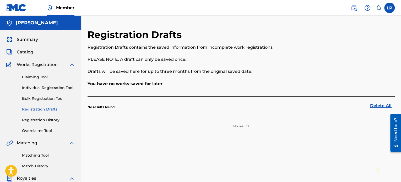
click at [48, 119] on link "Registration History" at bounding box center [48, 120] width 53 height 6
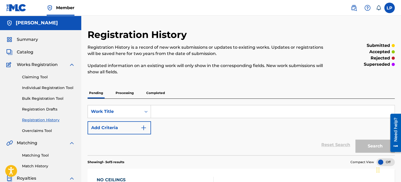
click at [46, 87] on link "Individual Registration Tool" at bounding box center [48, 88] width 53 height 6
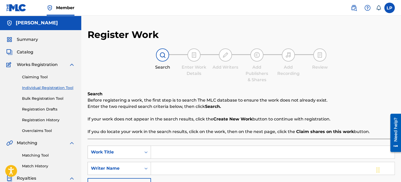
drag, startPoint x: 48, startPoint y: 98, endPoint x: 49, endPoint y: 84, distance: 13.4
click at [48, 98] on link "Bulk Registration Tool" at bounding box center [48, 99] width 53 height 6
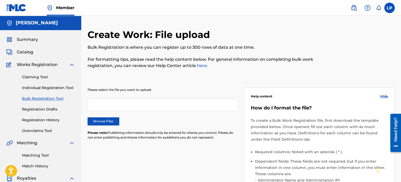
click at [48, 78] on link "Claiming Tool" at bounding box center [48, 77] width 53 height 6
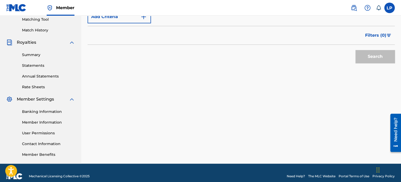
scroll to position [143, 0]
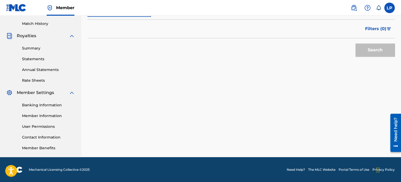
click at [49, 106] on link "Banking Information" at bounding box center [48, 106] width 53 height 6
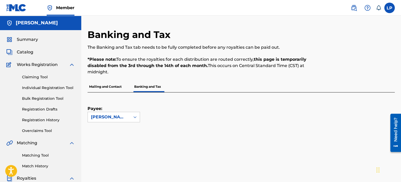
click at [113, 90] on p "Mailing and Contact" at bounding box center [106, 86] width 36 height 11
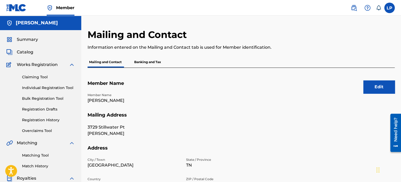
click at [143, 64] on p "Banking and Tax" at bounding box center [148, 62] width 30 height 11
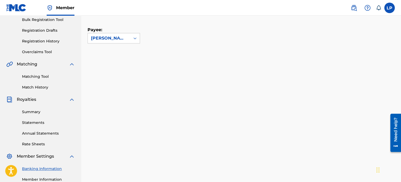
scroll to position [79, 0]
click at [125, 41] on div "Logan Piekielko" at bounding box center [109, 38] width 36 height 6
click at [161, 29] on div "Payee: Logan Piekielko" at bounding box center [235, 29] width 295 height 30
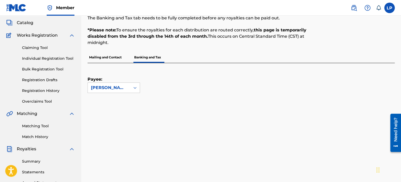
scroll to position [26, 0]
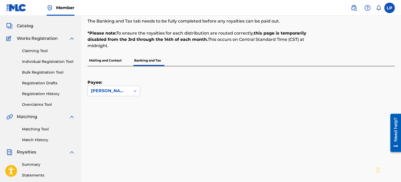
click at [46, 52] on link "Claiming Tool" at bounding box center [48, 51] width 53 height 6
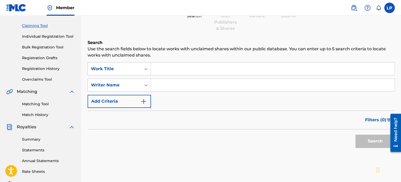
scroll to position [52, 0]
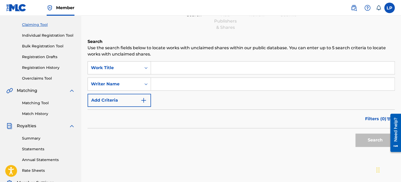
click at [163, 85] on input "Search Form" at bounding box center [273, 84] width 244 height 13
type input "Logan Piekielko"
click at [360, 137] on button "Search" at bounding box center [375, 140] width 39 height 13
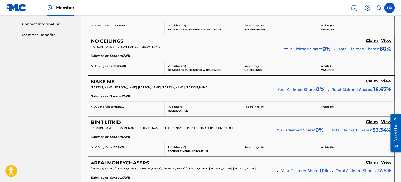
scroll to position [262, 0]
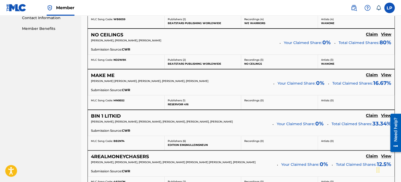
click at [107, 73] on h5 "MAKE ME" at bounding box center [103, 76] width 24 height 6
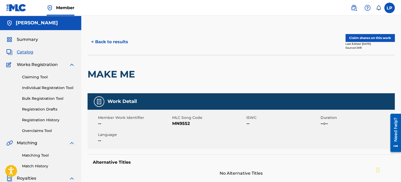
click at [357, 40] on button "Claim shares on this work" at bounding box center [370, 38] width 49 height 8
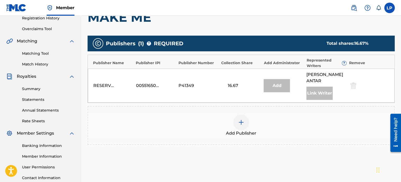
scroll to position [105, 0]
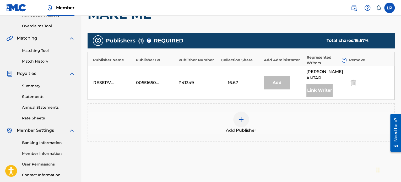
click at [243, 124] on div at bounding box center [241, 120] width 16 height 16
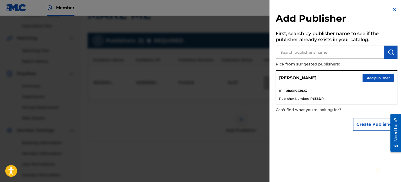
click at [375, 80] on button "Add publisher" at bounding box center [378, 78] width 31 height 8
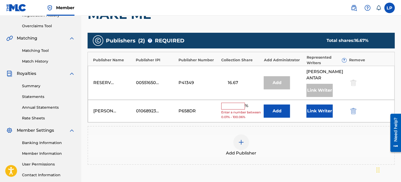
click at [232, 109] on input "text" at bounding box center [233, 106] width 24 height 7
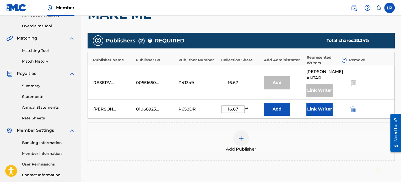
type input "16.67"
click at [321, 111] on button "Link Writer" at bounding box center [320, 109] width 26 height 13
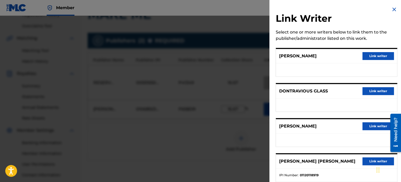
scroll to position [0, 0]
click at [371, 58] on button "Link writer" at bounding box center [378, 56] width 31 height 8
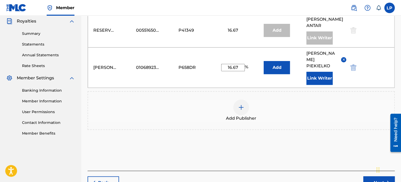
click at [368, 176] on button "Next" at bounding box center [378, 182] width 31 height 13
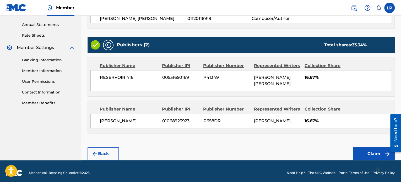
scroll to position [190, 0]
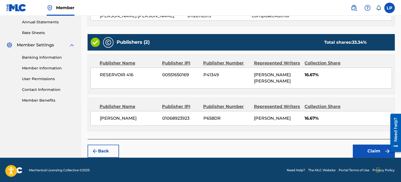
click at [375, 149] on button "Claim" at bounding box center [374, 151] width 42 height 13
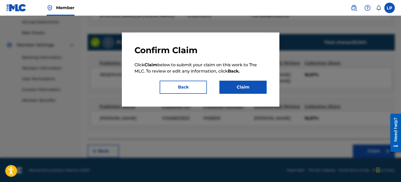
click at [260, 91] on button "Claim" at bounding box center [242, 87] width 47 height 13
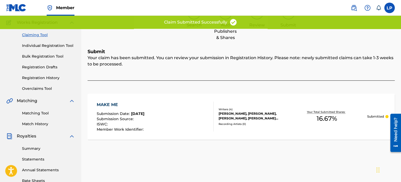
scroll to position [38, 0]
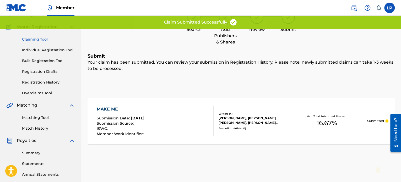
click at [233, 113] on div "Writers ( 4 )" at bounding box center [253, 114] width 68 height 4
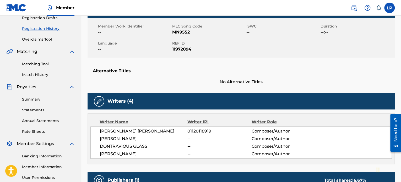
scroll to position [91, 0]
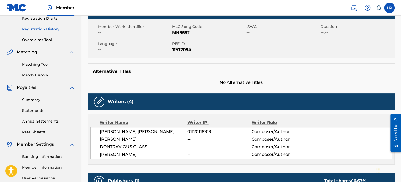
click at [119, 145] on span "DONTRAVIOUS GLASS" at bounding box center [144, 147] width 88 height 6
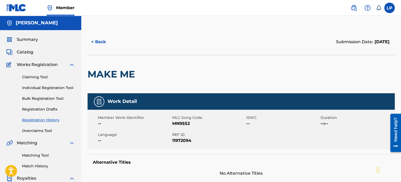
scroll to position [0, 0]
click at [103, 46] on button "< Back" at bounding box center [103, 41] width 31 height 13
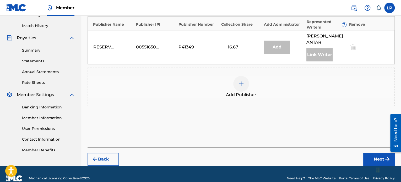
scroll to position [149, 0]
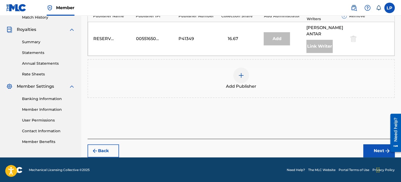
click at [243, 76] on img at bounding box center [241, 75] width 6 height 6
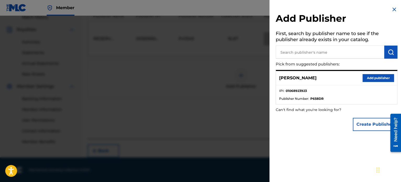
click at [381, 79] on button "Add publisher" at bounding box center [378, 78] width 31 height 8
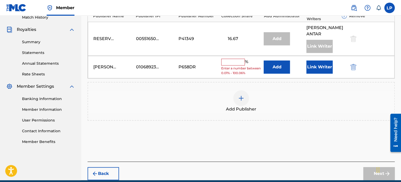
click at [241, 65] on div "% Enter a number between 0.01% - 100.06%" at bounding box center [241, 67] width 40 height 17
click at [240, 65] on input "text" at bounding box center [233, 62] width 24 height 7
type input "16.67"
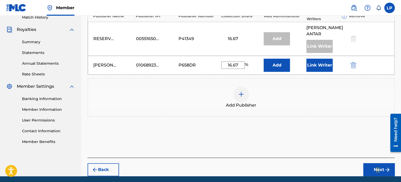
click at [325, 64] on button "Link Writer" at bounding box center [320, 65] width 26 height 13
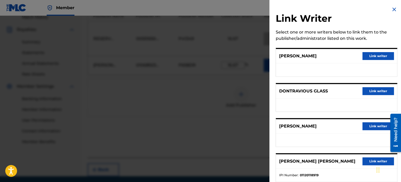
click at [381, 59] on button "Link writer" at bounding box center [378, 56] width 31 height 8
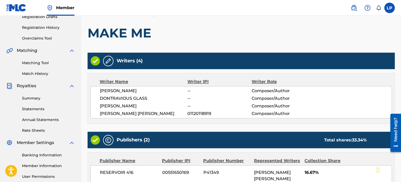
scroll to position [190, 0]
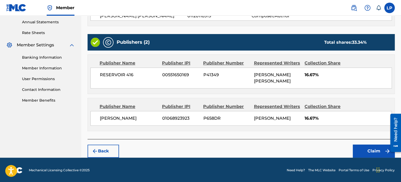
click at [368, 149] on button "Claim" at bounding box center [374, 151] width 42 height 13
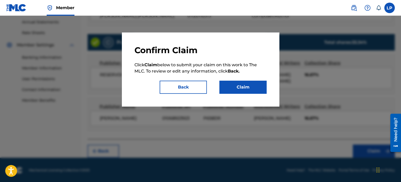
click at [232, 95] on div "Confirm Claim Click Claim below to submit your claim on this work to The MLC. T…" at bounding box center [200, 70] width 157 height 74
click at [232, 90] on button "Claim" at bounding box center [242, 87] width 47 height 13
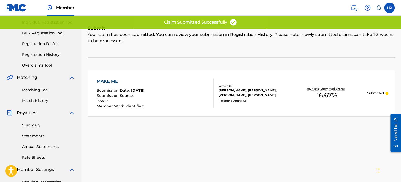
scroll to position [64, 0]
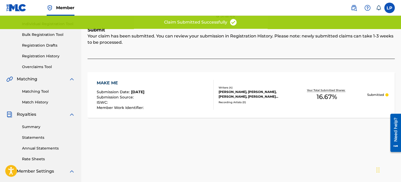
click at [107, 82] on div "MAKE ME" at bounding box center [121, 83] width 48 height 6
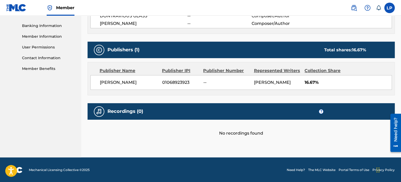
click at [193, 103] on div "Recordings (0) ?" at bounding box center [241, 111] width 307 height 17
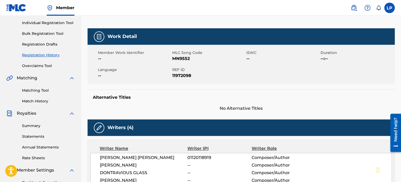
scroll to position [65, 0]
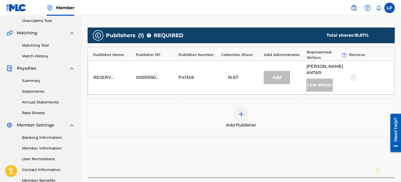
scroll to position [116, 0]
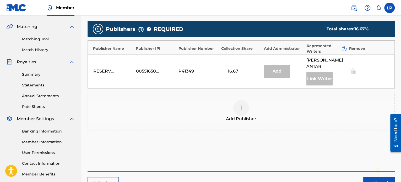
click at [110, 72] on div "RESERVOIR 416" at bounding box center [105, 71] width 24 height 6
click at [111, 69] on div "RESERVOIR 416" at bounding box center [105, 71] width 24 height 6
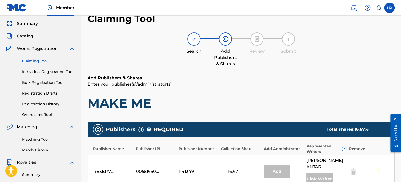
scroll to position [12, 0]
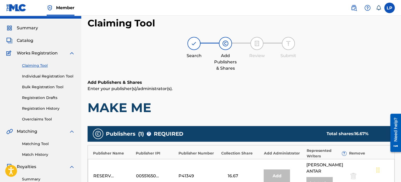
click at [40, 67] on link "Claiming Tool" at bounding box center [48, 66] width 53 height 6
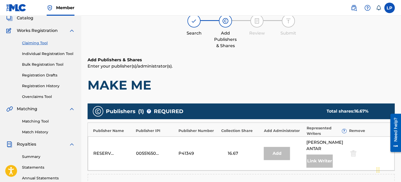
scroll to position [26, 0]
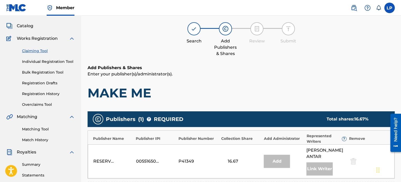
click at [34, 50] on link "Claiming Tool" at bounding box center [48, 51] width 53 height 6
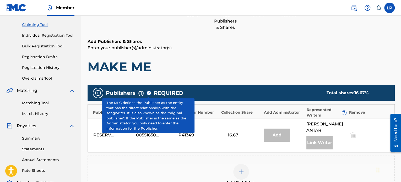
scroll to position [0, 0]
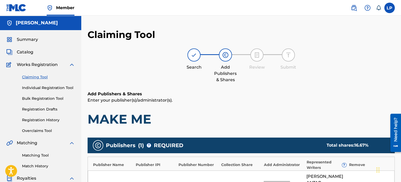
click at [23, 55] on div "Summary Catalog Works Registration Claiming Tool Individual Registration Tool B…" at bounding box center [40, 165] width 81 height 270
click at [25, 52] on span "Catalog" at bounding box center [25, 52] width 17 height 6
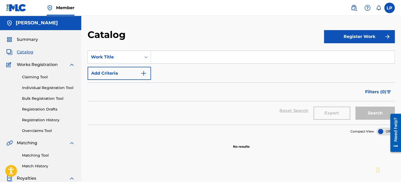
click at [37, 78] on link "Claiming Tool" at bounding box center [48, 77] width 53 height 6
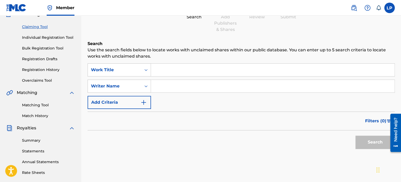
scroll to position [52, 0]
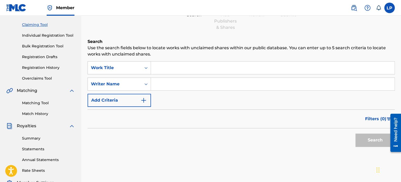
click at [166, 85] on input "Search Form" at bounding box center [273, 84] width 244 height 13
type input "Logan Piekielko"
click at [362, 138] on button "Search" at bounding box center [375, 140] width 39 height 13
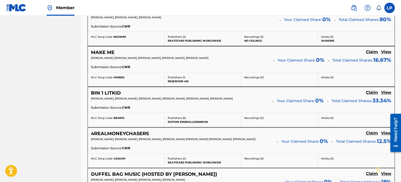
scroll to position [288, 0]
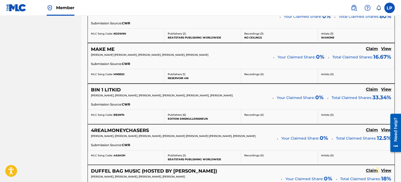
click at [110, 90] on h5 "BIN 1 LITKID" at bounding box center [106, 90] width 30 height 6
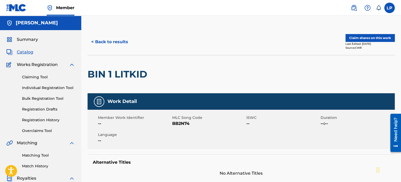
click at [379, 37] on button "Claim shares on this work" at bounding box center [370, 38] width 49 height 8
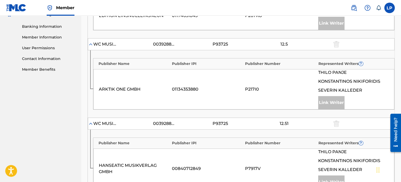
scroll to position [210, 0]
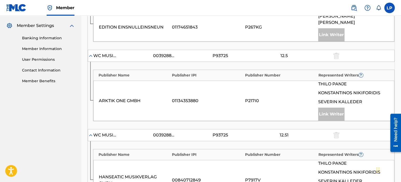
click at [90, 133] on img at bounding box center [90, 135] width 5 height 5
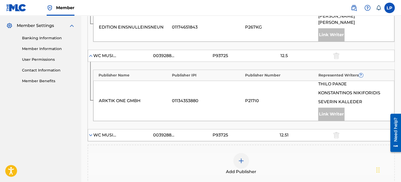
click at [90, 133] on img at bounding box center [90, 135] width 5 height 5
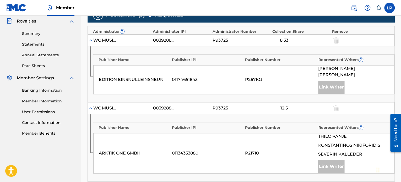
scroll to position [315, 0]
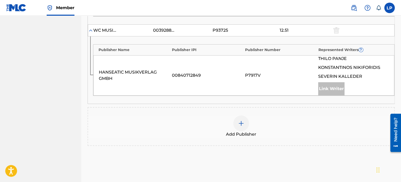
click at [248, 119] on div "Add Publisher" at bounding box center [241, 127] width 306 height 22
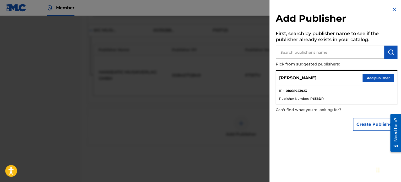
click at [365, 77] on button "Add publisher" at bounding box center [378, 78] width 31 height 8
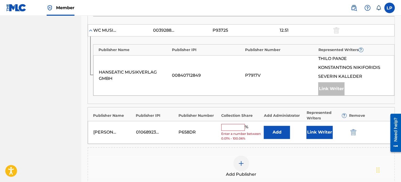
click at [239, 124] on input "text" at bounding box center [233, 127] width 24 height 7
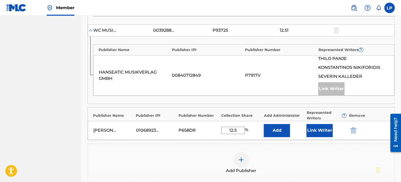
type input "12.5"
click at [312, 128] on button "Link Writer" at bounding box center [320, 130] width 26 height 13
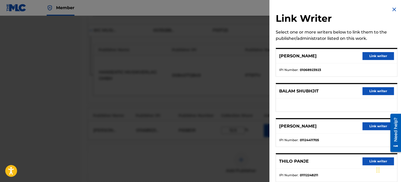
click at [368, 55] on button "Link writer" at bounding box center [378, 56] width 31 height 8
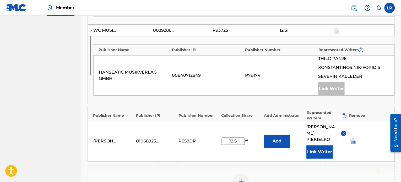
drag, startPoint x: 237, startPoint y: 131, endPoint x: 231, endPoint y: 133, distance: 6.3
click at [231, 138] on input "12.5" at bounding box center [233, 141] width 24 height 7
click at [239, 138] on input "12.5" at bounding box center [233, 141] width 24 height 7
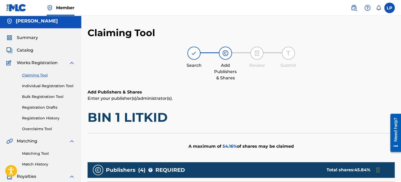
scroll to position [0, 0]
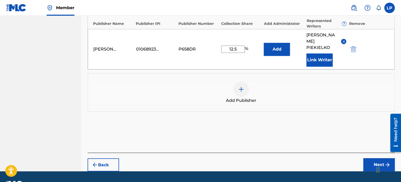
click at [373, 158] on button "Next" at bounding box center [378, 164] width 31 height 13
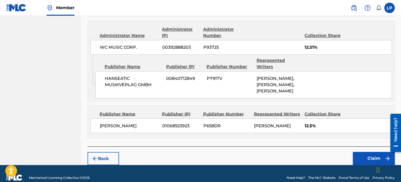
scroll to position [403, 0]
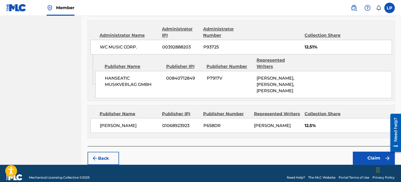
click at [362, 165] on footer "Mechanical Licensing Collective © 2025 Need Help? The MLC Website Portal Terms …" at bounding box center [200, 177] width 401 height 25
click at [362, 156] on button "Claim" at bounding box center [374, 158] width 42 height 13
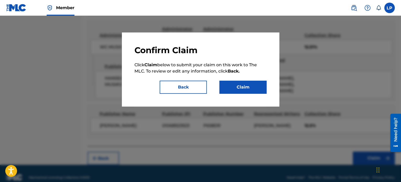
click at [232, 87] on button "Claim" at bounding box center [242, 87] width 47 height 13
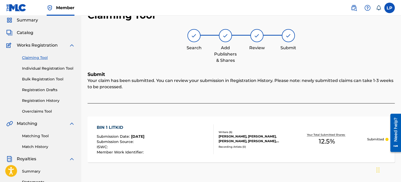
scroll to position [12, 0]
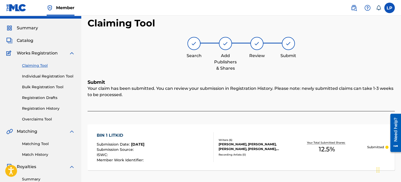
click at [36, 66] on link "Claiming Tool" at bounding box center [48, 66] width 53 height 6
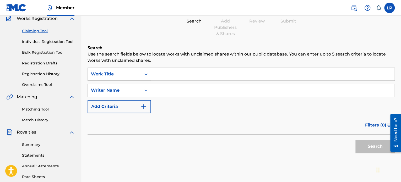
scroll to position [52, 0]
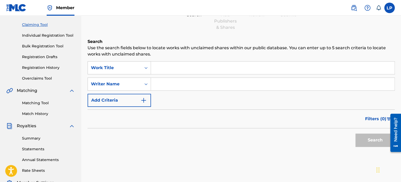
click at [167, 88] on input "Search Form" at bounding box center [273, 84] width 244 height 13
type input "Logan Piekielko"
drag, startPoint x: 375, startPoint y: 146, endPoint x: 0, endPoint y: 36, distance: 391.1
click at [375, 146] on button "Search" at bounding box center [375, 140] width 39 height 13
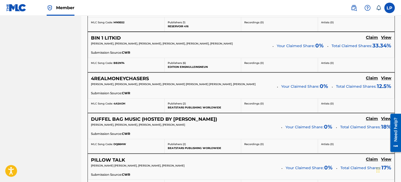
scroll to position [341, 0]
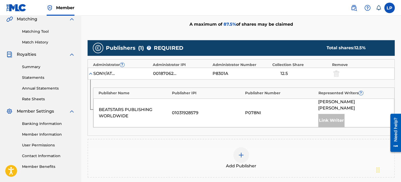
scroll to position [125, 0]
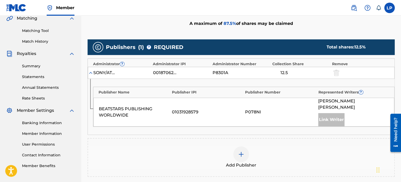
click at [243, 152] on img at bounding box center [241, 154] width 6 height 6
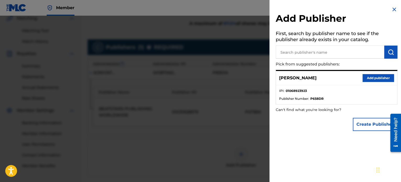
click at [368, 79] on button "Add publisher" at bounding box center [378, 78] width 31 height 8
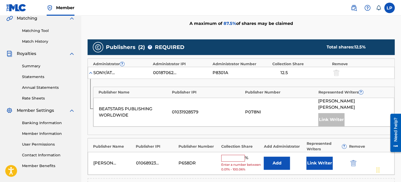
click at [234, 159] on input "text" at bounding box center [233, 158] width 24 height 7
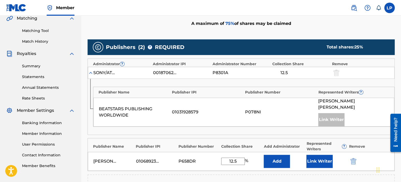
type input "12.5"
click at [320, 163] on button "Link Writer" at bounding box center [320, 161] width 26 height 13
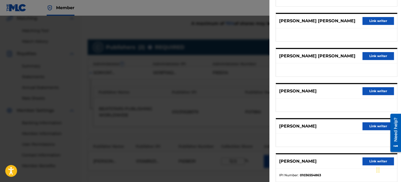
scroll to position [82, 0]
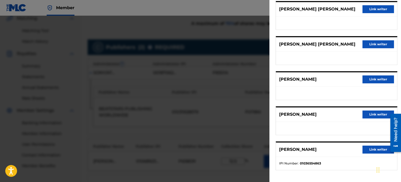
click at [373, 115] on button "Link writer" at bounding box center [378, 115] width 31 height 8
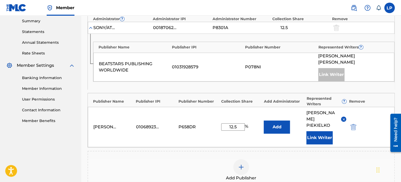
scroll to position [177, 0]
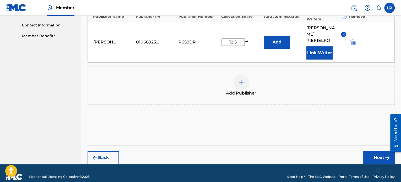
click at [374, 155] on button "Next" at bounding box center [378, 157] width 31 height 13
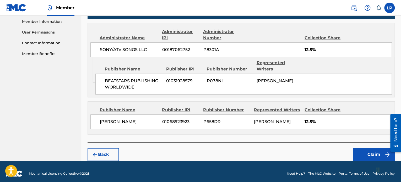
scroll to position [240, 0]
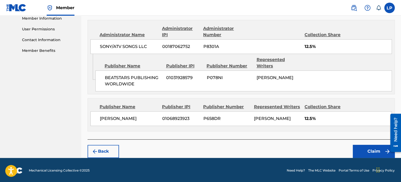
click at [359, 146] on button "Claim" at bounding box center [374, 151] width 42 height 13
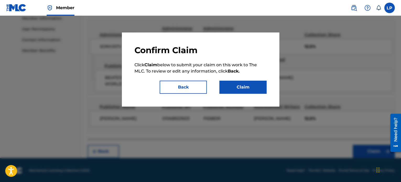
click at [243, 87] on button "Claim" at bounding box center [242, 87] width 47 height 13
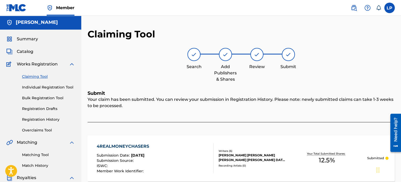
scroll to position [0, 0]
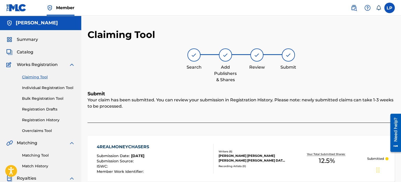
click at [45, 76] on link "Claiming Tool" at bounding box center [48, 77] width 53 height 6
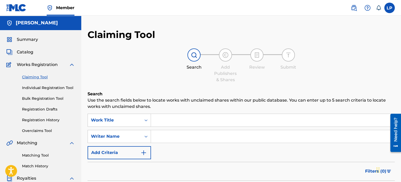
click at [179, 141] on input "Search Form" at bounding box center [273, 136] width 244 height 13
type input "Logan Piekielko"
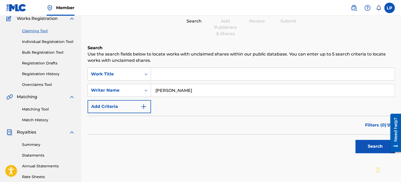
scroll to position [143, 0]
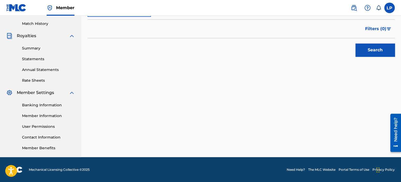
click at [376, 57] on div "Search" at bounding box center [374, 48] width 42 height 21
click at [375, 52] on button "Search" at bounding box center [375, 50] width 39 height 13
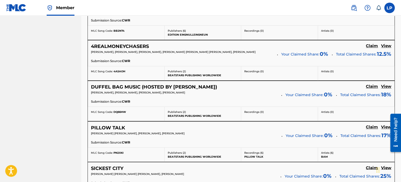
scroll to position [379, 0]
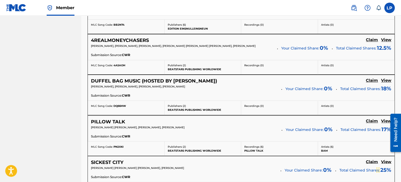
click at [138, 80] on h5 "DUFFEL BAG MUSIC (HOSTED BY SNOOP DOGG)" at bounding box center [154, 81] width 126 height 6
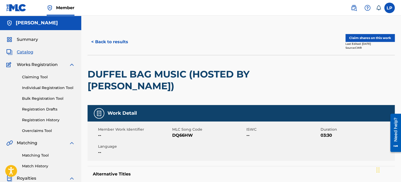
click at [355, 40] on button "Claim shares on this work" at bounding box center [370, 38] width 49 height 8
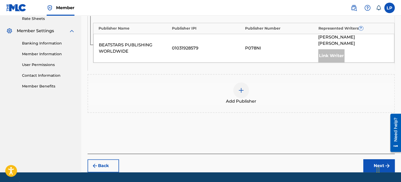
scroll to position [210, 0]
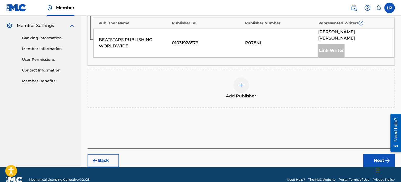
click at [244, 85] on div at bounding box center [241, 85] width 16 height 16
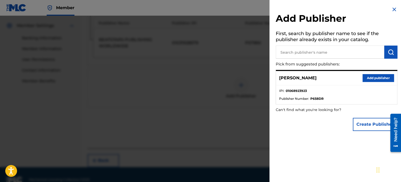
click at [367, 78] on button "Add publisher" at bounding box center [378, 78] width 31 height 8
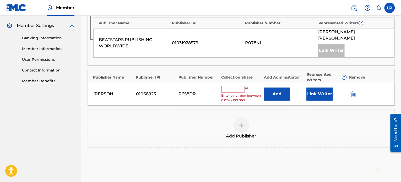
click at [239, 84] on div "Logan Piekielko 01068923923 P658DR % Enter a number between 0.01% - 100.06% Add…" at bounding box center [241, 94] width 307 height 23
drag, startPoint x: 239, startPoint y: 87, endPoint x: 238, endPoint y: 90, distance: 3.6
click at [239, 87] on input "text" at bounding box center [233, 89] width 24 height 7
type input "16.67"
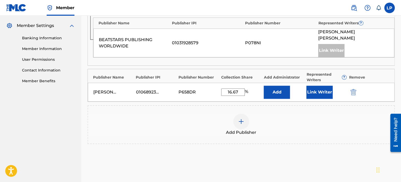
click at [308, 88] on button "Link Writer" at bounding box center [320, 92] width 26 height 13
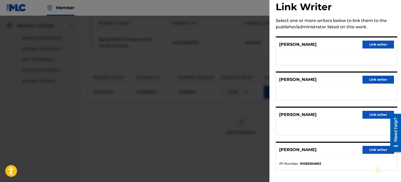
scroll to position [12, 0]
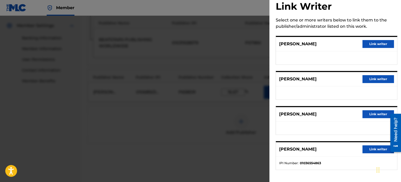
click at [370, 116] on button "Link writer" at bounding box center [378, 114] width 31 height 8
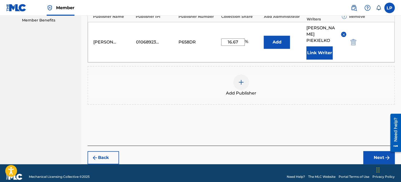
click at [372, 154] on button "Next" at bounding box center [378, 157] width 31 height 13
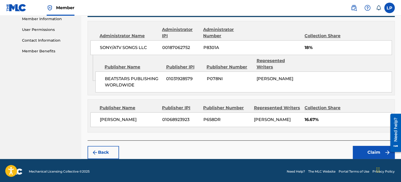
scroll to position [241, 0]
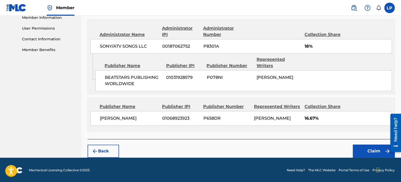
click at [361, 149] on button "Claim" at bounding box center [374, 151] width 42 height 13
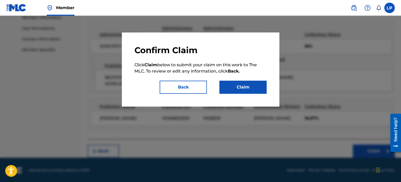
click at [253, 92] on button "Claim" at bounding box center [242, 87] width 47 height 13
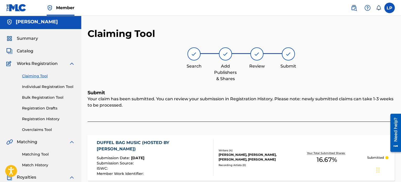
scroll to position [0, 0]
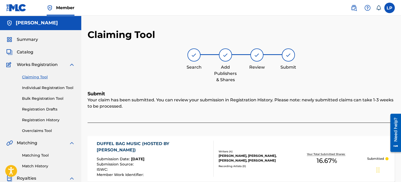
click at [37, 76] on link "Claiming Tool" at bounding box center [48, 77] width 53 height 6
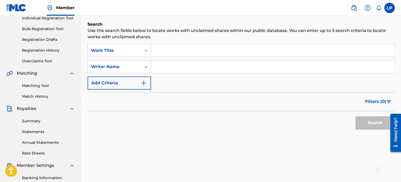
scroll to position [79, 0]
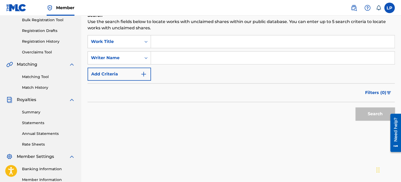
drag, startPoint x: 170, startPoint y: 54, endPoint x: 170, endPoint y: 60, distance: 5.5
click at [170, 54] on input "Search Form" at bounding box center [273, 58] width 244 height 13
type input "Logan Piekielko"
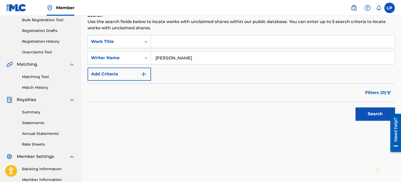
click at [360, 112] on button "Search" at bounding box center [375, 114] width 39 height 13
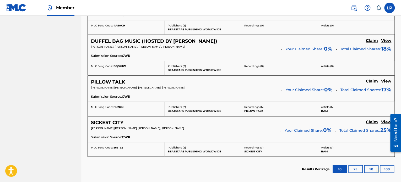
scroll to position [416, 0]
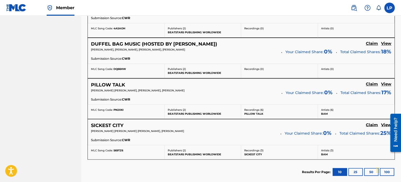
click at [116, 84] on h5 "PILLOW TALK" at bounding box center [108, 85] width 34 height 6
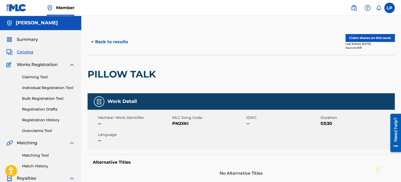
click at [352, 40] on button "Claim shares on this work" at bounding box center [370, 38] width 49 height 8
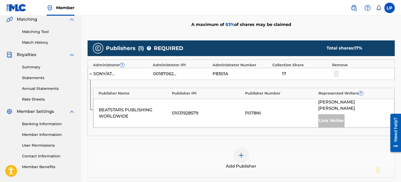
scroll to position [157, 0]
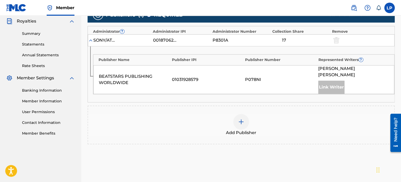
click at [238, 123] on img at bounding box center [241, 122] width 6 height 6
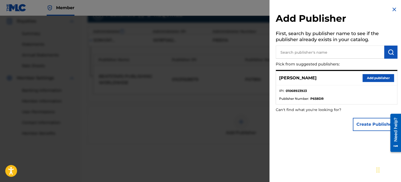
click at [364, 78] on button "Add publisher" at bounding box center [378, 78] width 31 height 8
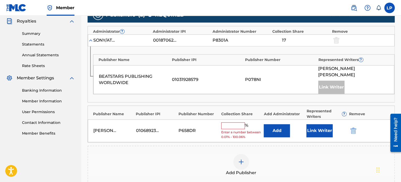
click at [234, 126] on input "text" at bounding box center [233, 125] width 24 height 7
drag, startPoint x: 260, startPoint y: 112, endPoint x: 316, endPoint y: 132, distance: 59.2
click at [260, 112] on div "Collection Share" at bounding box center [241, 114] width 40 height 6
click at [316, 132] on button "Link Writer" at bounding box center [320, 130] width 26 height 13
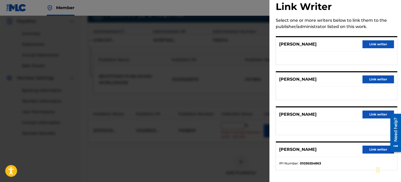
scroll to position [12, 0]
click at [372, 78] on button "Link writer" at bounding box center [378, 79] width 31 height 8
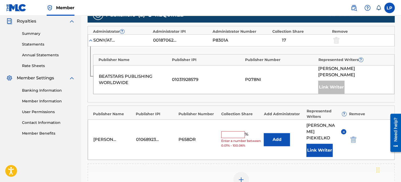
click at [240, 131] on input "text" at bounding box center [233, 134] width 24 height 7
type input "12.5"
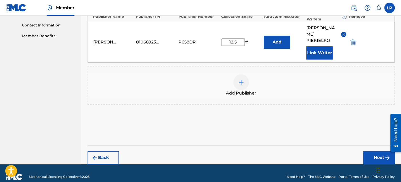
click at [377, 151] on button "Next" at bounding box center [378, 157] width 31 height 13
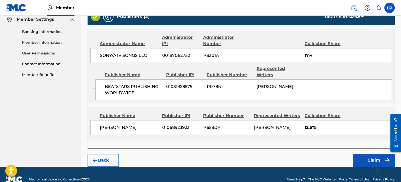
scroll to position [225, 0]
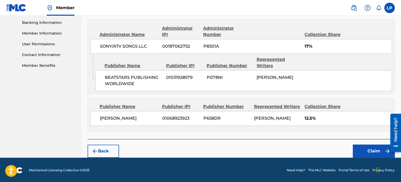
click at [361, 148] on button "Claim" at bounding box center [374, 151] width 42 height 13
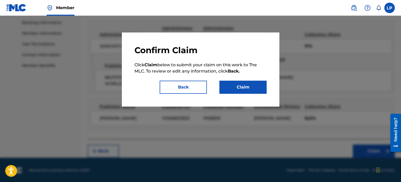
click at [238, 88] on button "Claim" at bounding box center [242, 87] width 47 height 13
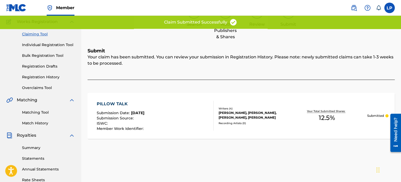
scroll to position [38, 0]
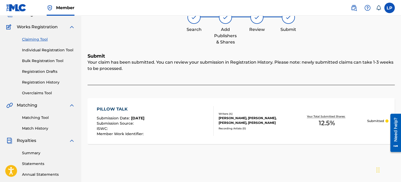
click at [45, 39] on link "Claiming Tool" at bounding box center [48, 40] width 53 height 6
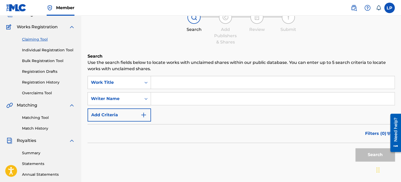
click at [166, 97] on input "Search Form" at bounding box center [273, 99] width 244 height 13
type input "Logan Piekielko"
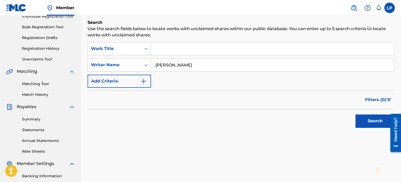
scroll to position [143, 0]
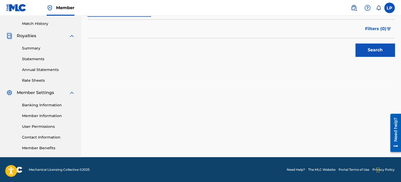
click at [366, 56] on button "Search" at bounding box center [375, 50] width 39 height 13
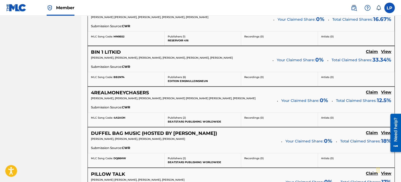
scroll to position [468, 0]
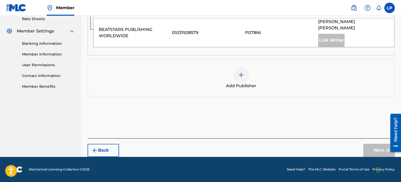
scroll to position [203, 0]
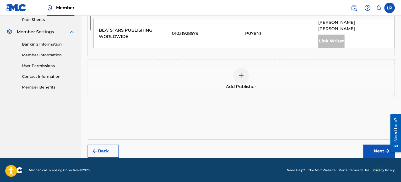
click at [251, 78] on div "Add Publisher" at bounding box center [241, 79] width 306 height 22
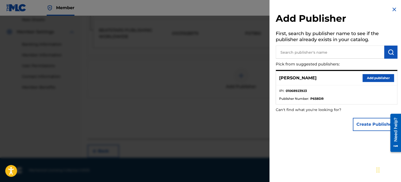
click at [364, 80] on button "Add publisher" at bounding box center [378, 78] width 31 height 8
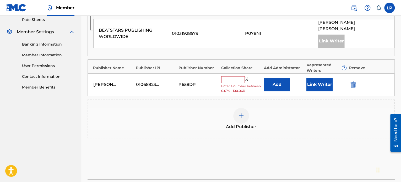
click at [236, 77] on input "text" at bounding box center [233, 79] width 24 height 7
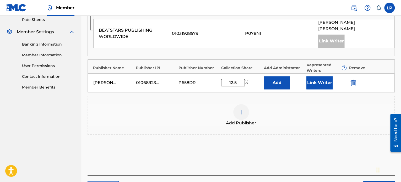
click at [311, 82] on button "Link Writer" at bounding box center [320, 82] width 26 height 13
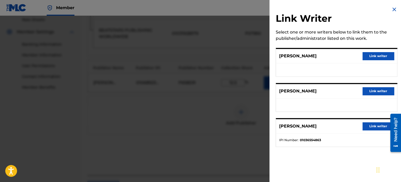
click at [370, 93] on button "Link writer" at bounding box center [378, 91] width 31 height 8
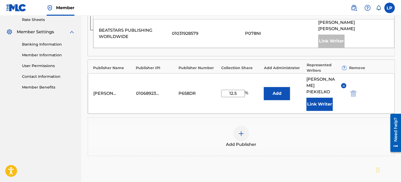
click at [241, 90] on input "12.5" at bounding box center [233, 93] width 24 height 7
drag, startPoint x: 241, startPoint y: 90, endPoint x: 226, endPoint y: 93, distance: 15.4
click at [226, 93] on div "Logan Piekielko 01068923923 P658DR 12.5 % Add LOGAN J PIEKIELKO Link Writer" at bounding box center [241, 93] width 307 height 40
type input "25"
click at [296, 126] on div "Add Publisher" at bounding box center [241, 137] width 306 height 22
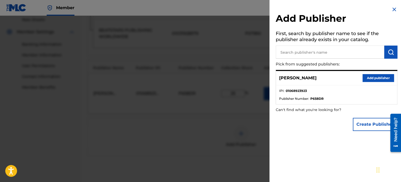
click at [394, 10] on img at bounding box center [394, 9] width 6 height 6
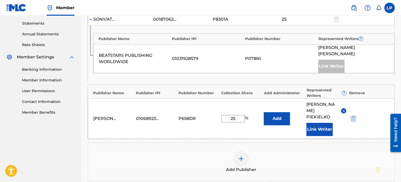
scroll to position [177, 0]
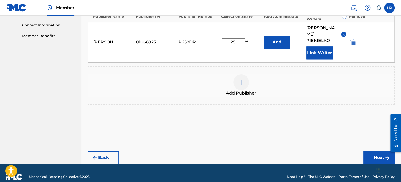
click at [381, 151] on button "Next" at bounding box center [378, 157] width 31 height 13
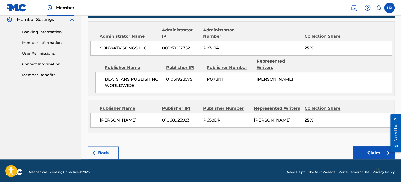
scroll to position [217, 0]
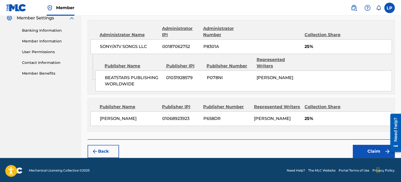
click at [364, 152] on button "Claim" at bounding box center [374, 151] width 42 height 13
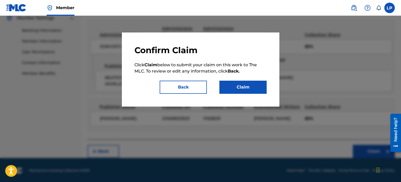
click at [260, 91] on button "Claim" at bounding box center [242, 87] width 47 height 13
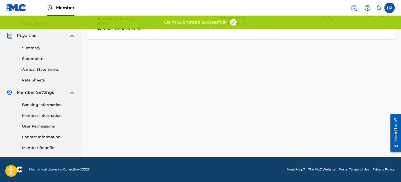
scroll to position [143, 0]
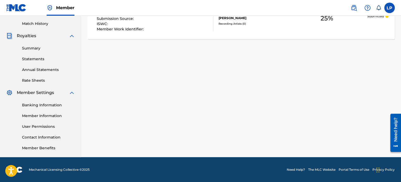
click at [34, 108] on link "Banking Information" at bounding box center [48, 106] width 53 height 6
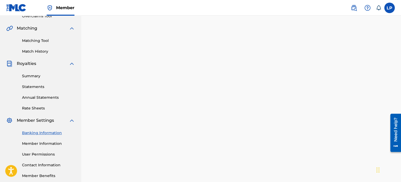
scroll to position [116, 0]
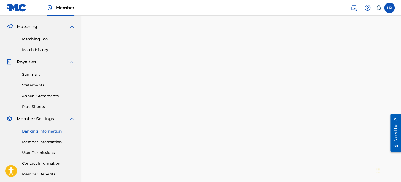
click at [36, 143] on link "Member Information" at bounding box center [48, 142] width 53 height 6
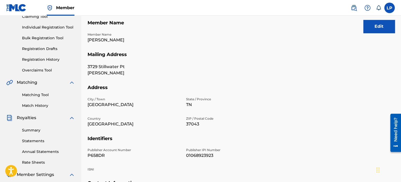
scroll to position [26, 0]
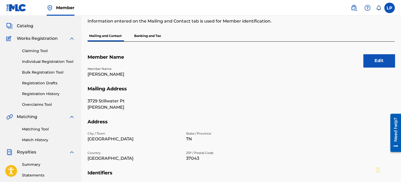
click at [370, 60] on button "Edit" at bounding box center [378, 60] width 31 height 13
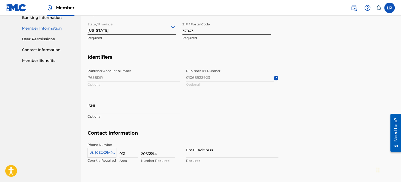
scroll to position [236, 0]
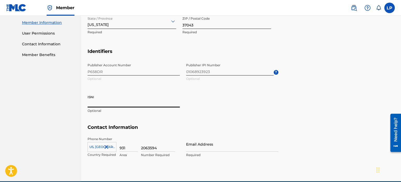
click at [106, 102] on input "ISNI" at bounding box center [134, 100] width 92 height 15
click at [199, 154] on p "Required" at bounding box center [232, 155] width 92 height 5
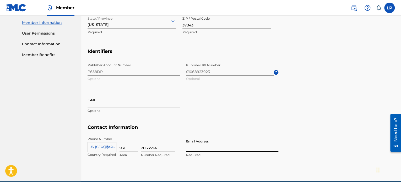
click at [198, 151] on input "Email Address" at bounding box center [232, 144] width 92 height 15
type input "[DOMAIN_NAME][EMAIL_ADDRESS][DOMAIN_NAME]"
click at [348, 82] on section "Identifiers Publisher Account Number P658DR Optional Publisher IPI Number 01068…" at bounding box center [241, 87] width 307 height 76
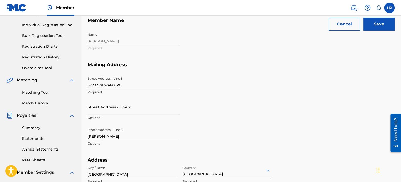
scroll to position [0, 0]
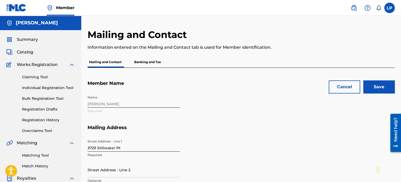
click at [371, 86] on input "Save" at bounding box center [378, 86] width 31 height 13
